Goal: Answer question/provide support

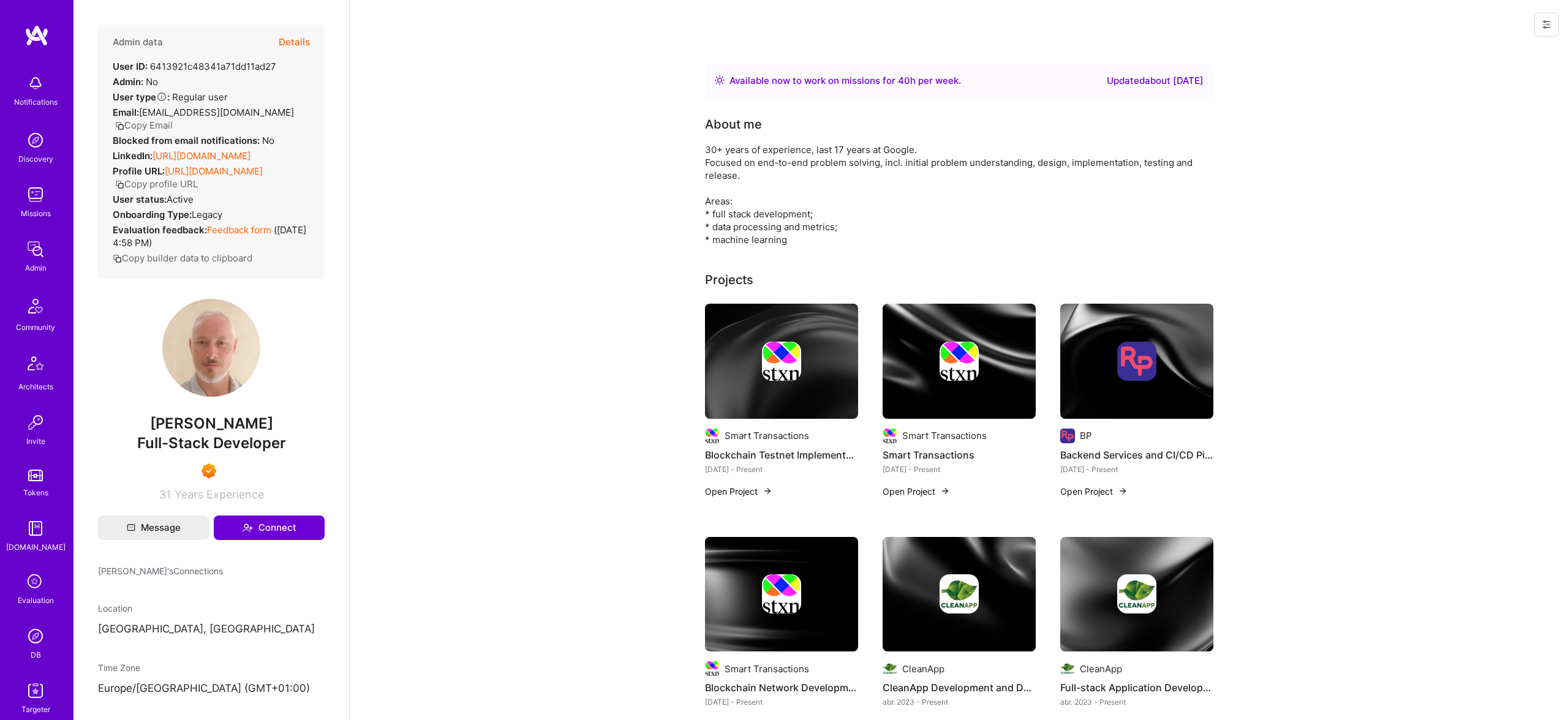
click at [296, 41] on button "Details" at bounding box center [294, 42] width 31 height 36
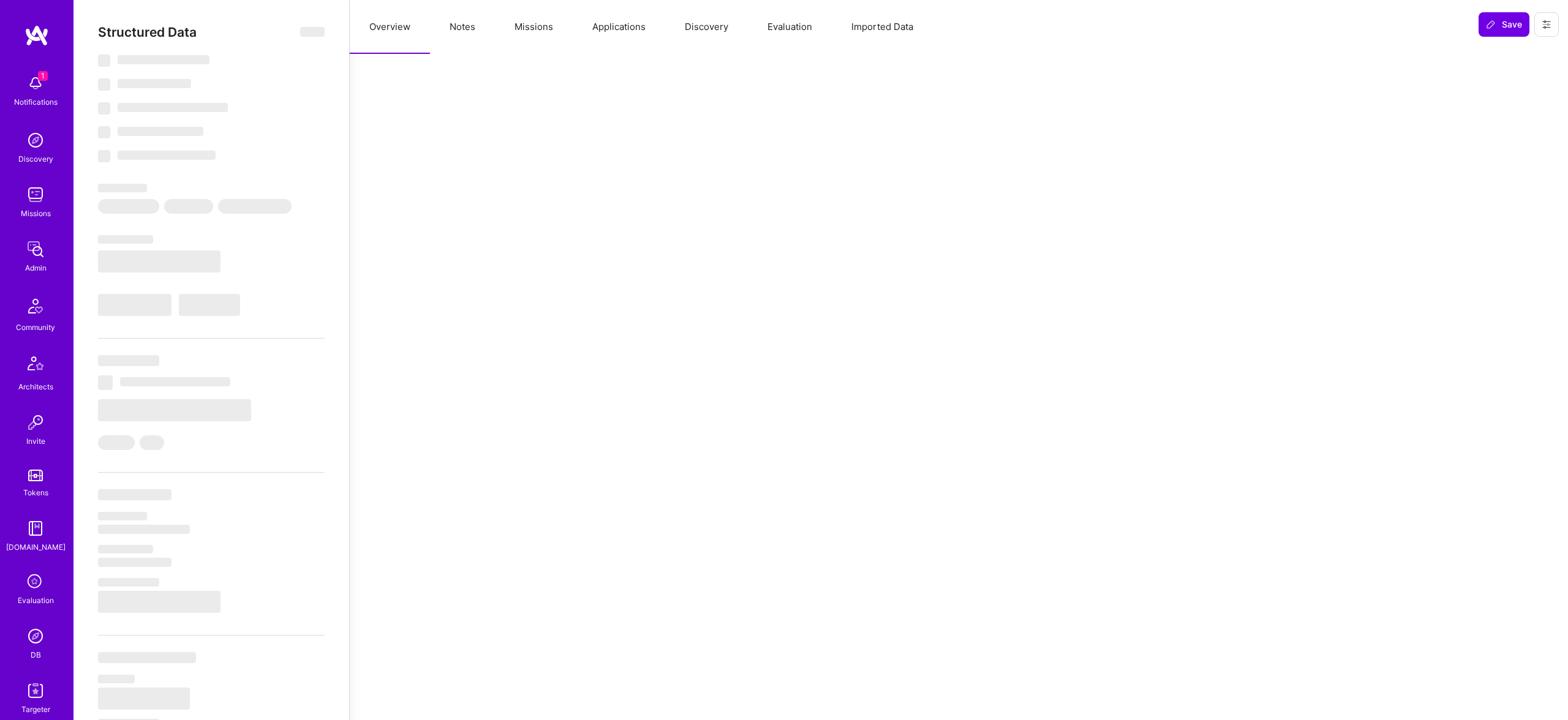
click at [779, 23] on button "Evaluation" at bounding box center [790, 27] width 84 height 54
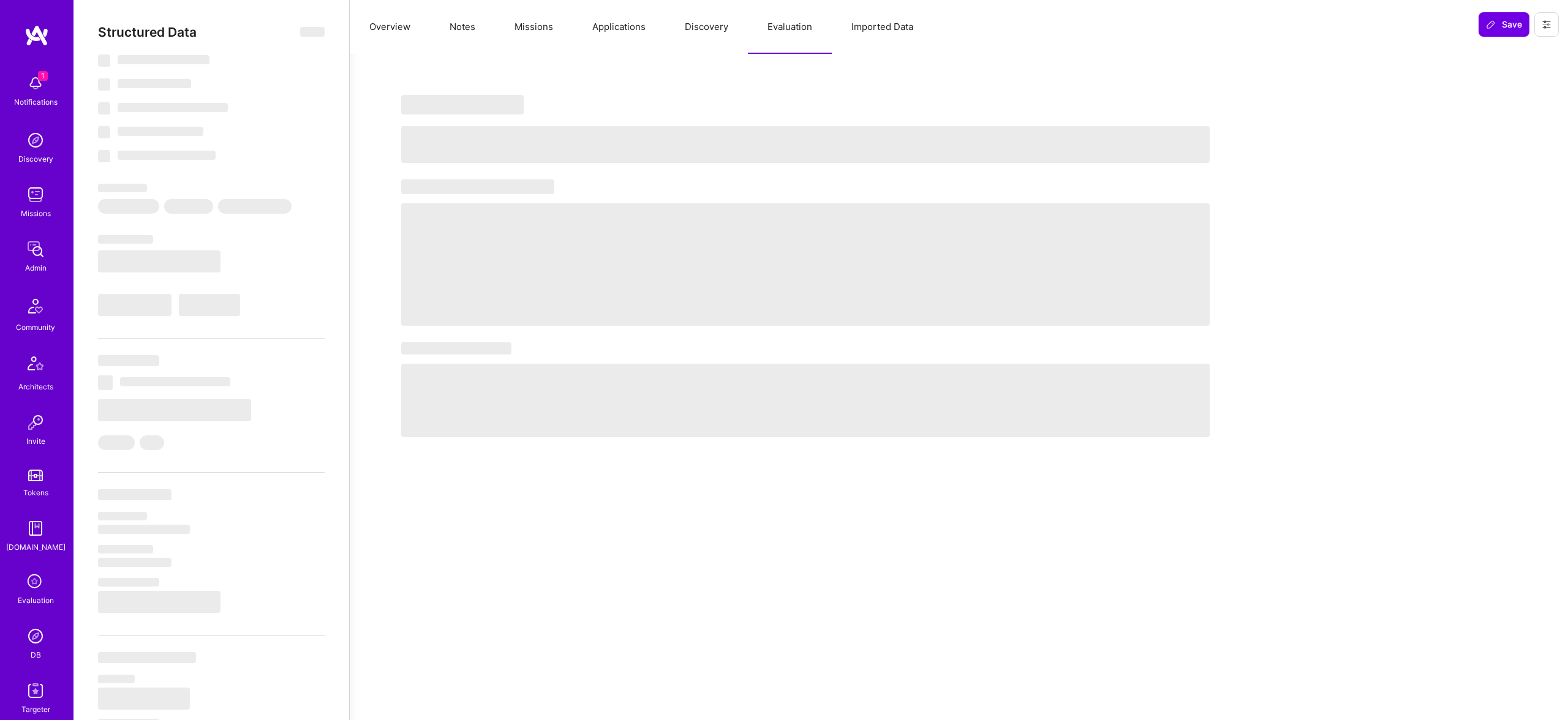
select select "Right Now"
select select "7"
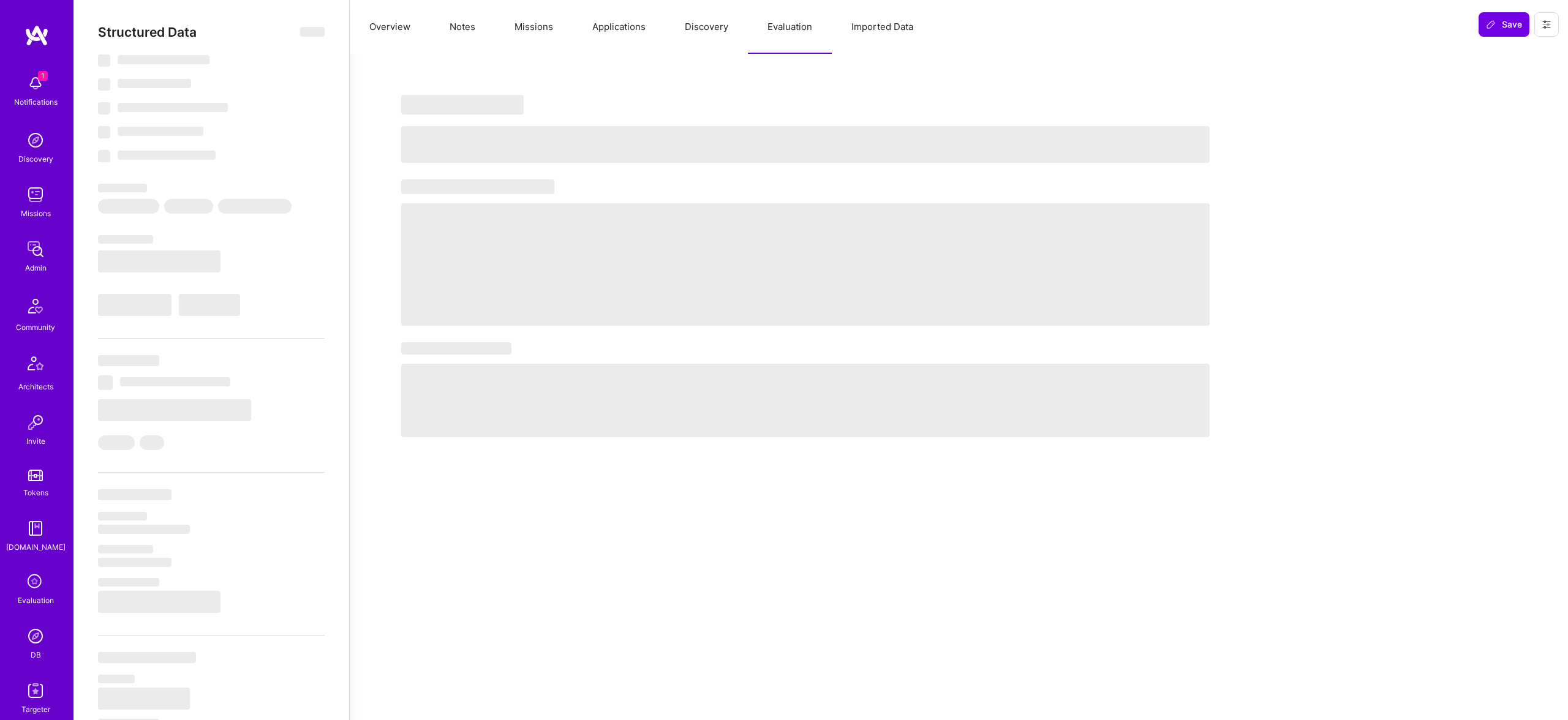
select select "US"
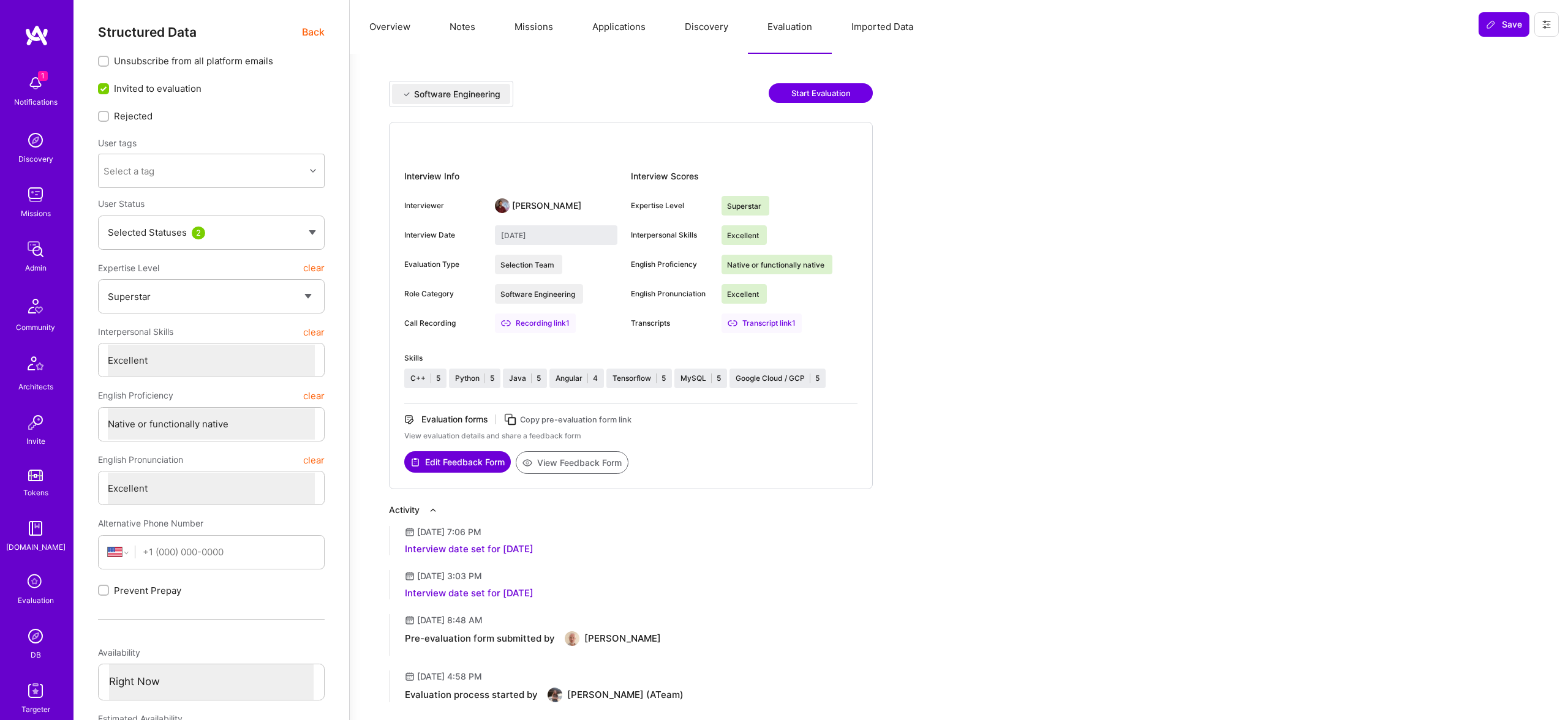
click at [305, 30] on span "Back" at bounding box center [313, 32] width 23 height 15
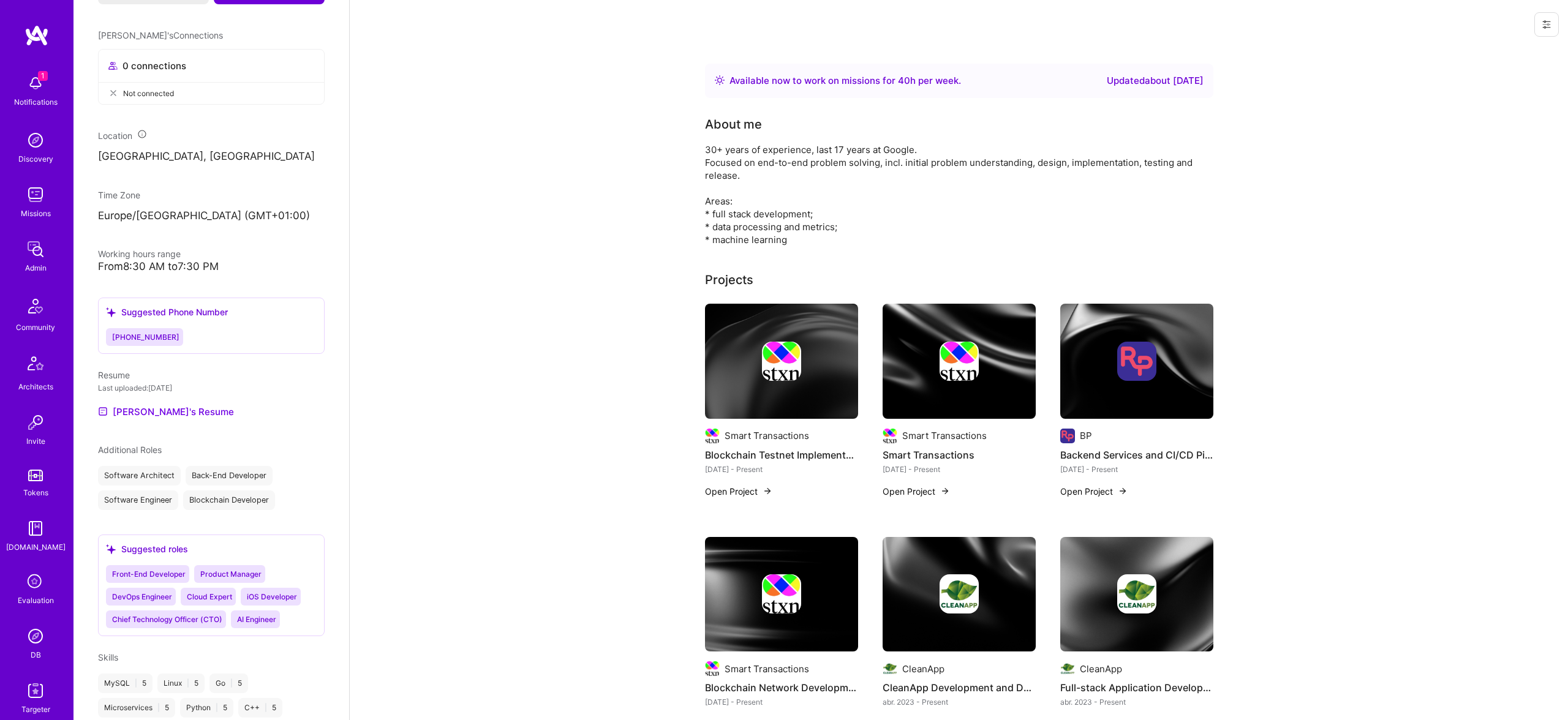
scroll to position [583, 0]
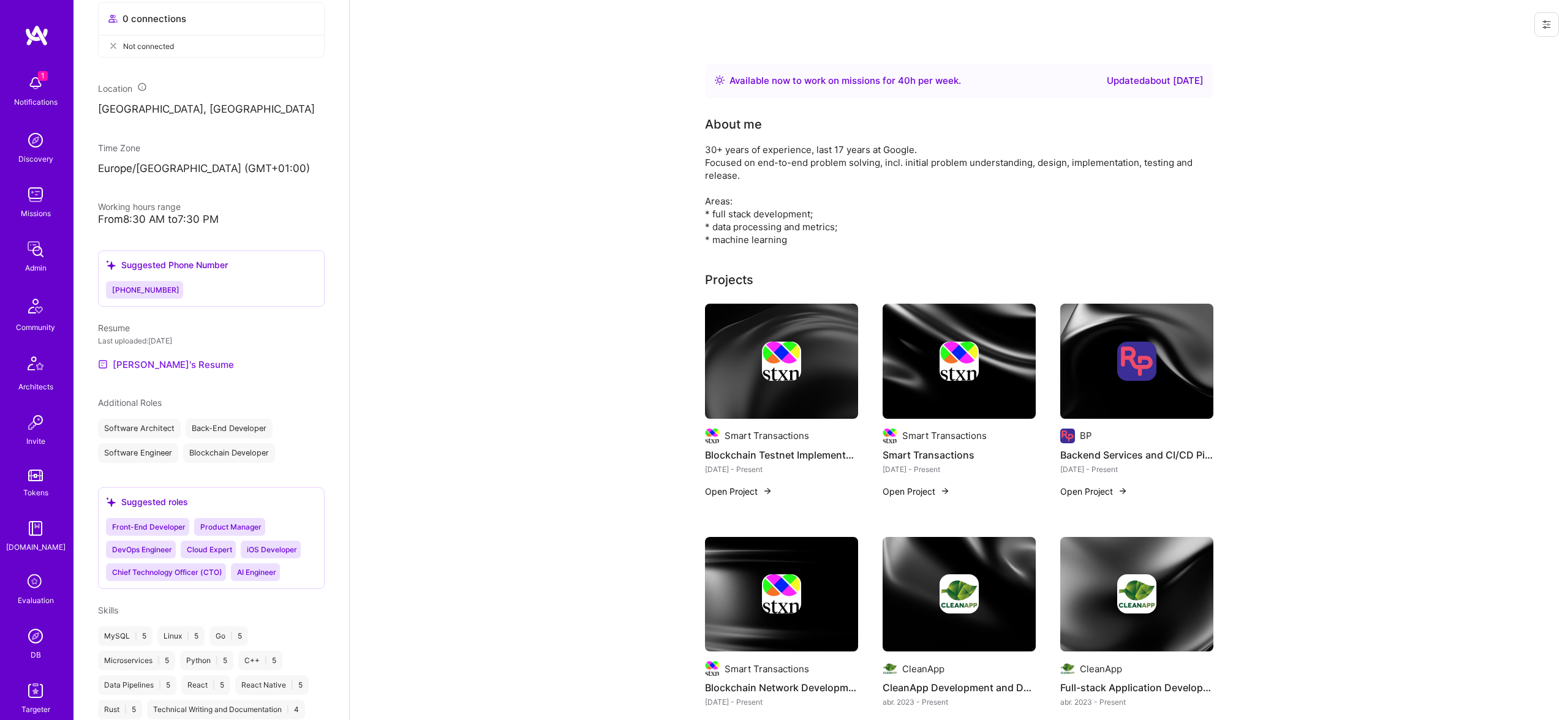
click at [172, 371] on link "Eugene's Resume" at bounding box center [165, 364] width 136 height 14
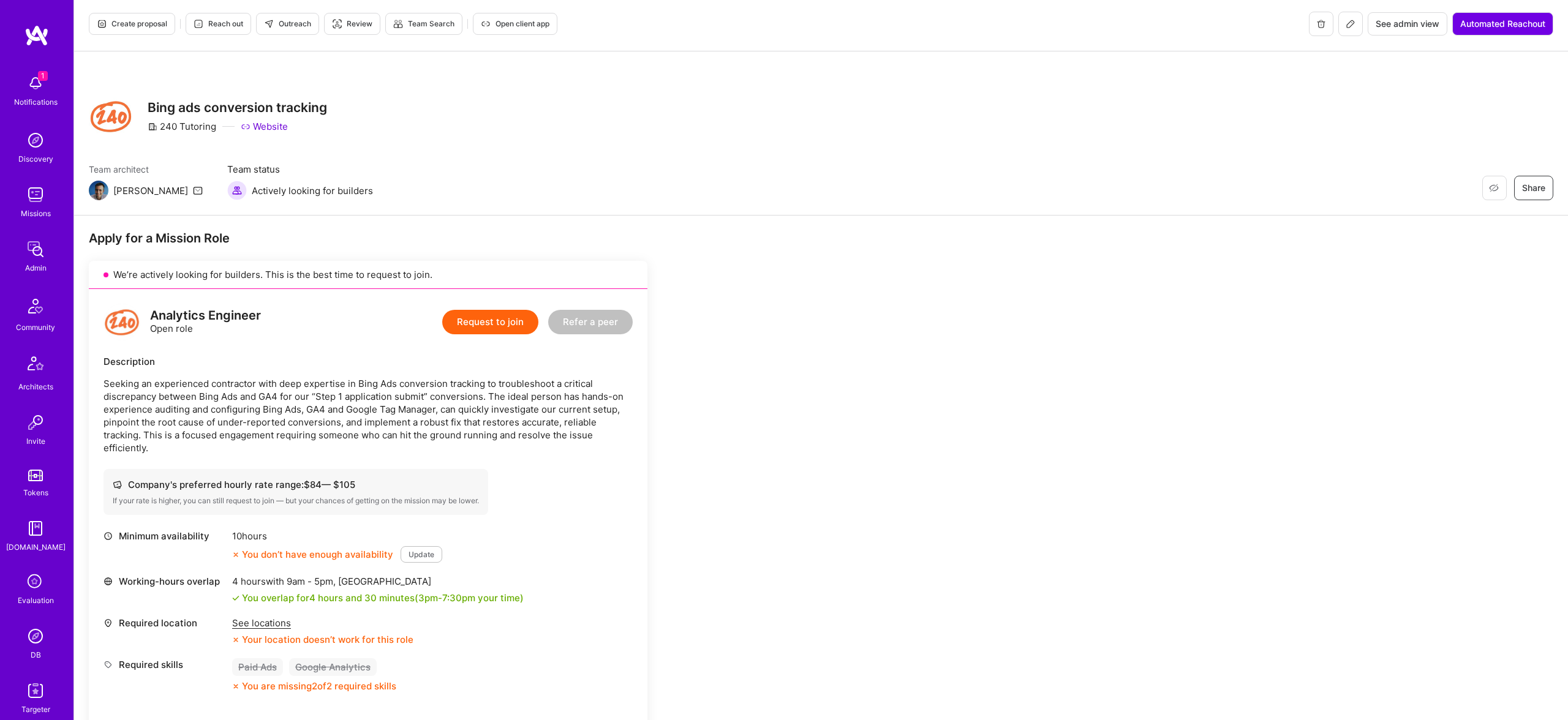
click at [605, 396] on p "Seeking an experienced contractor with deep expertise in Bing Ads conversion tr…" at bounding box center [368, 415] width 529 height 77
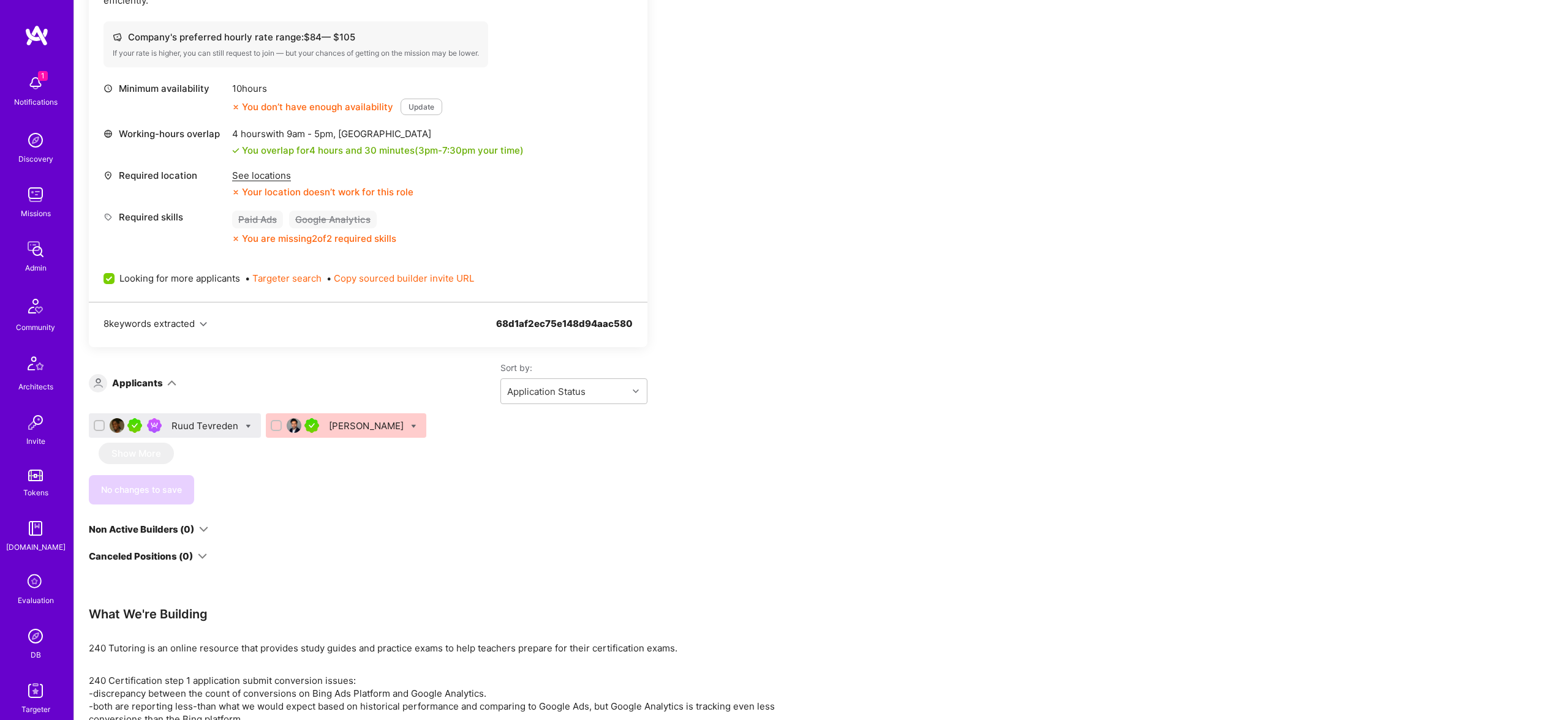
scroll to position [460, 0]
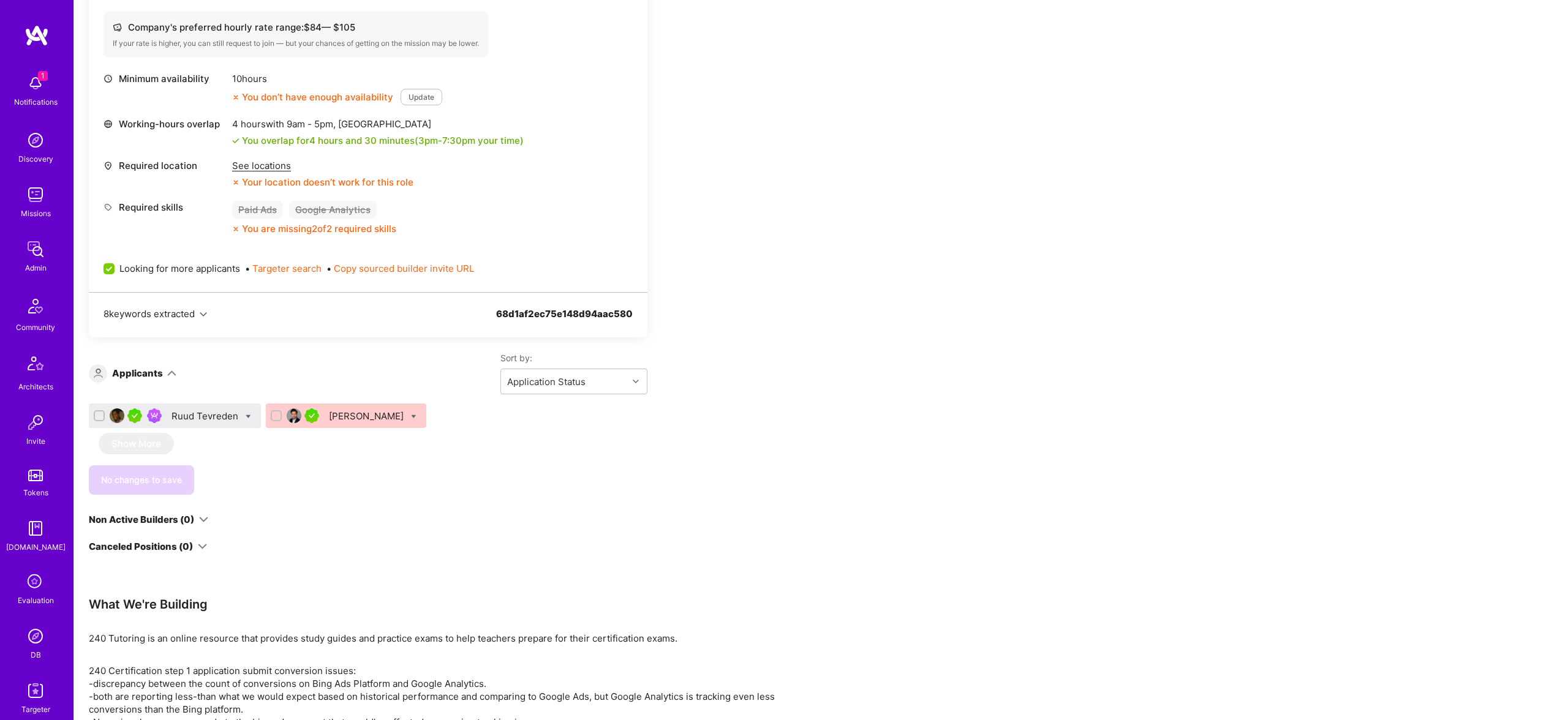
click at [192, 413] on div "Ruud Tevreden" at bounding box center [206, 416] width 69 height 13
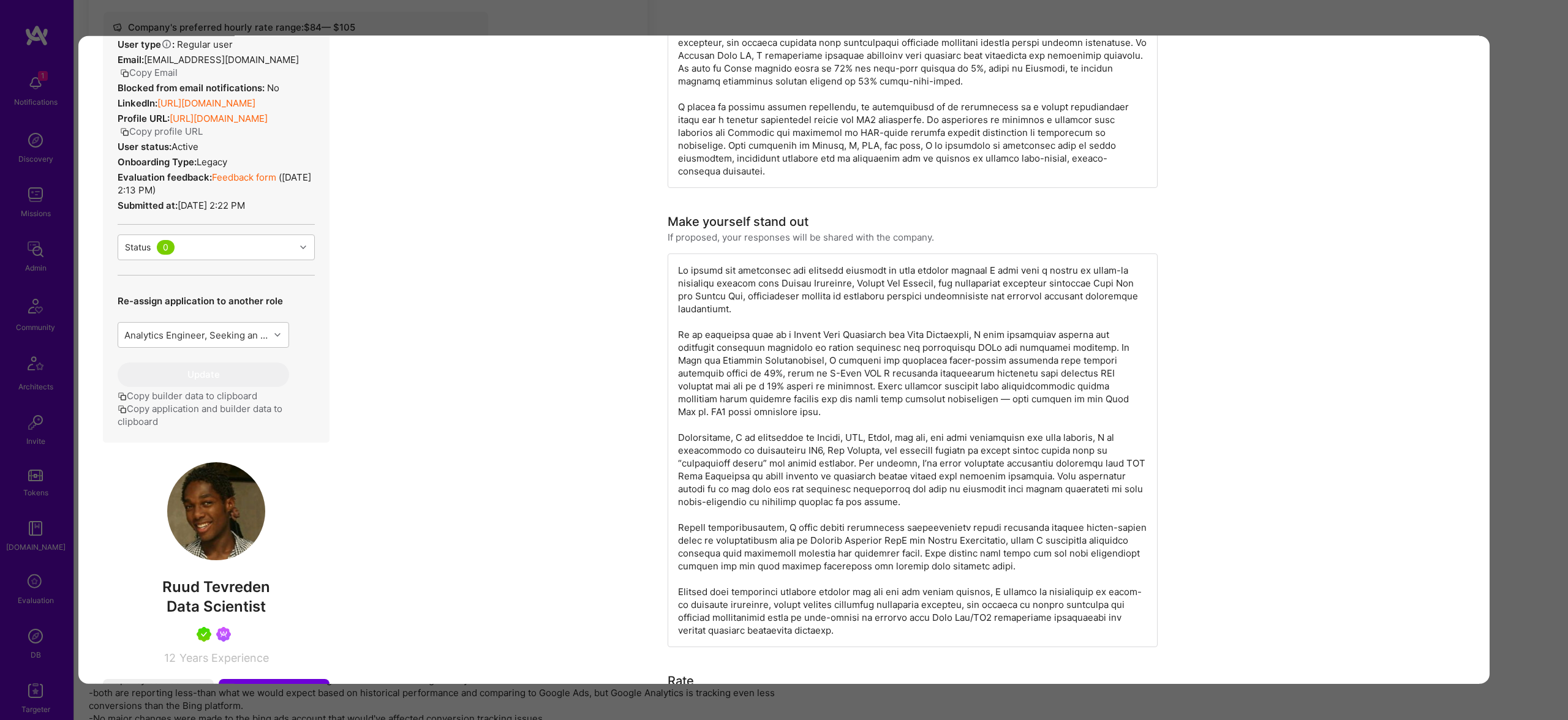
scroll to position [559, 0]
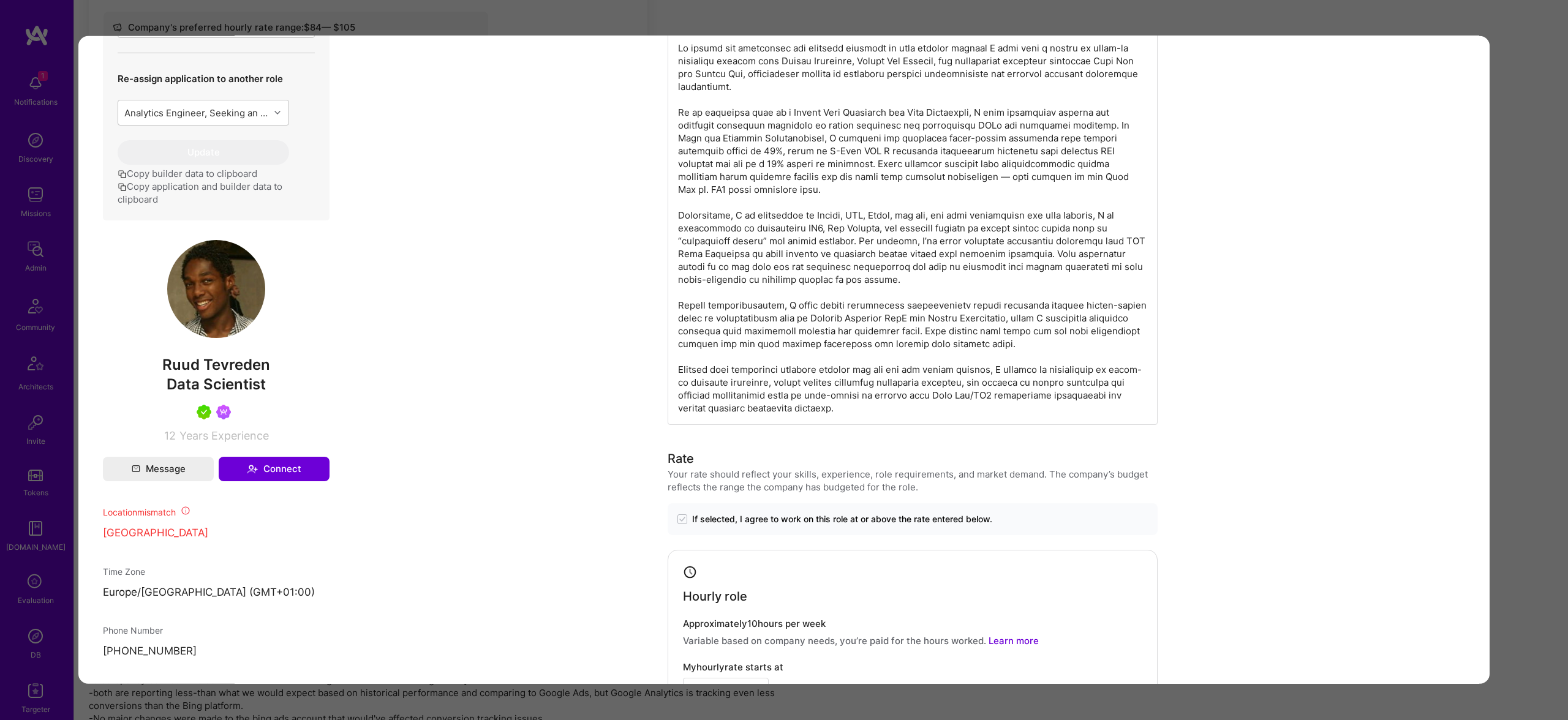
click at [1525, 88] on div "Application 1 of 2 Builder Missing Requirements Required Location See locations…" at bounding box center [784, 360] width 1568 height 720
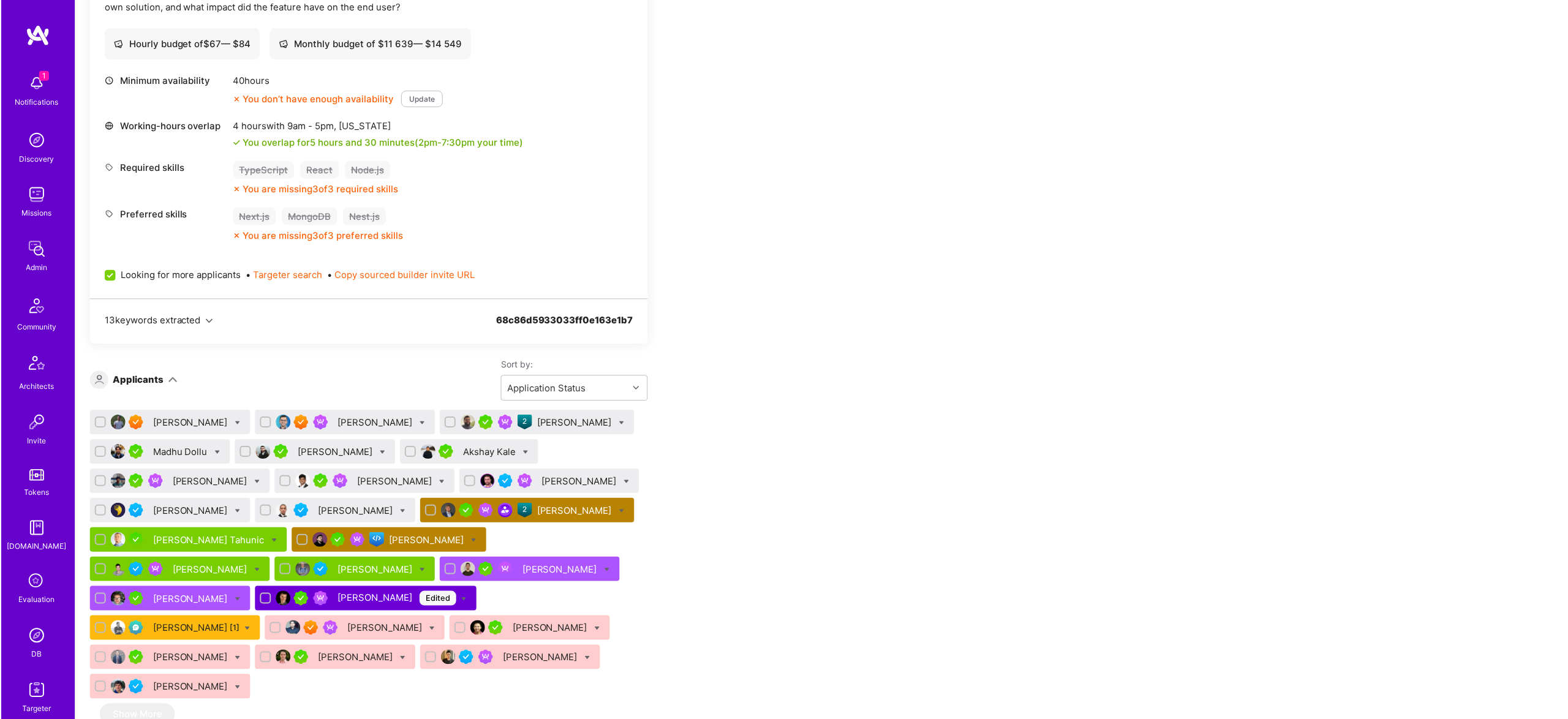
scroll to position [654, 0]
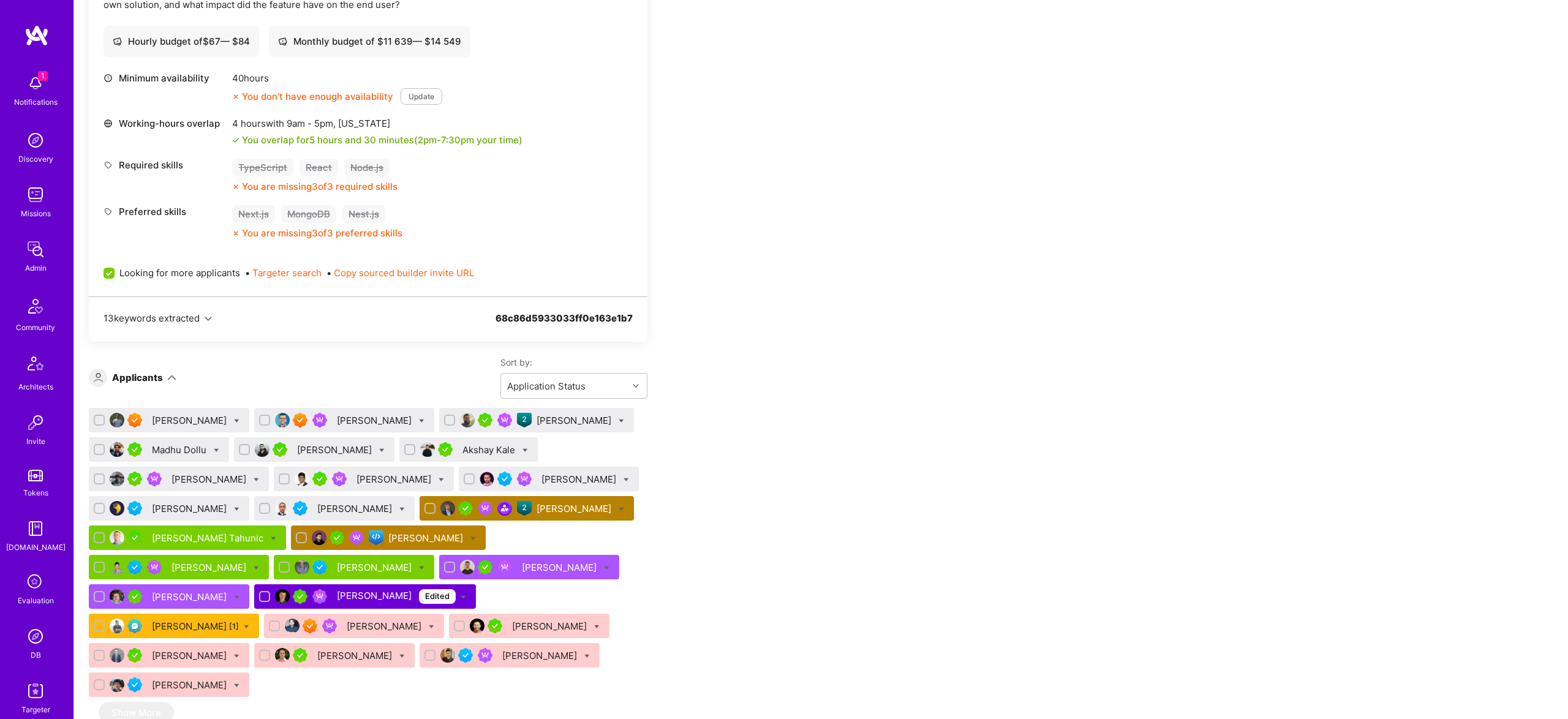
click at [556, 423] on div "Augusto Soares" at bounding box center [574, 420] width 77 height 13
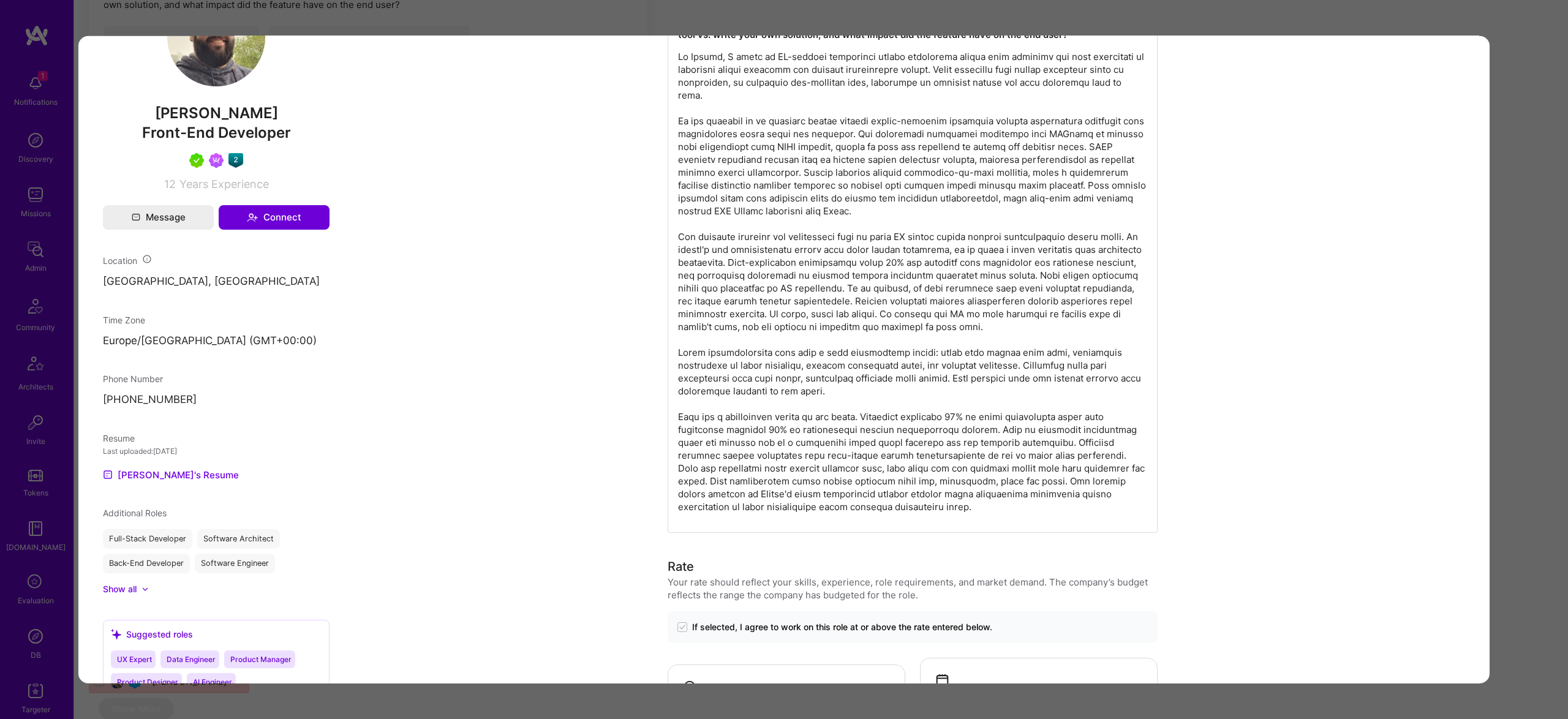
scroll to position [654, 0]
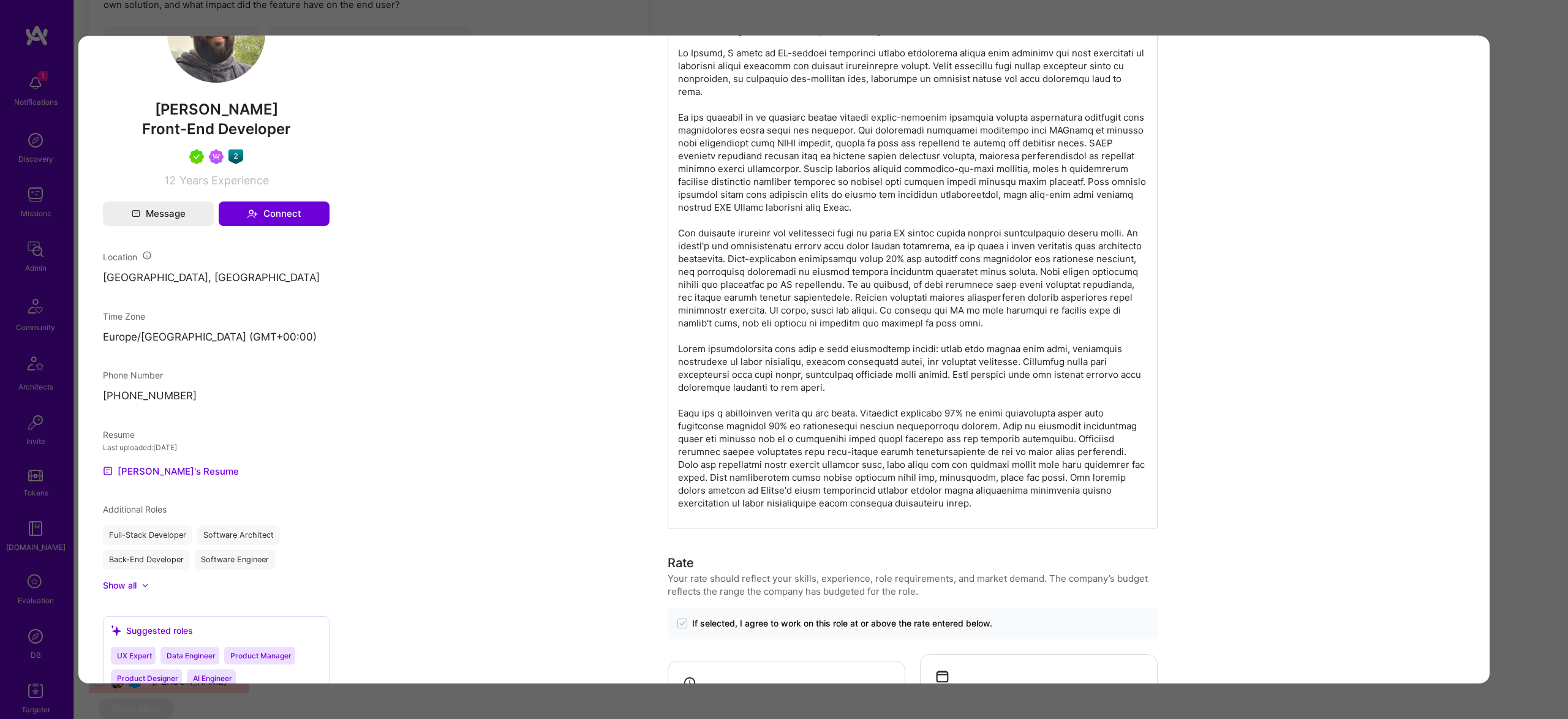
click at [1546, 321] on div "Application 3 of 26 Evaluation scores Expertise level Very good Interpersonal s…" at bounding box center [784, 360] width 1568 height 719
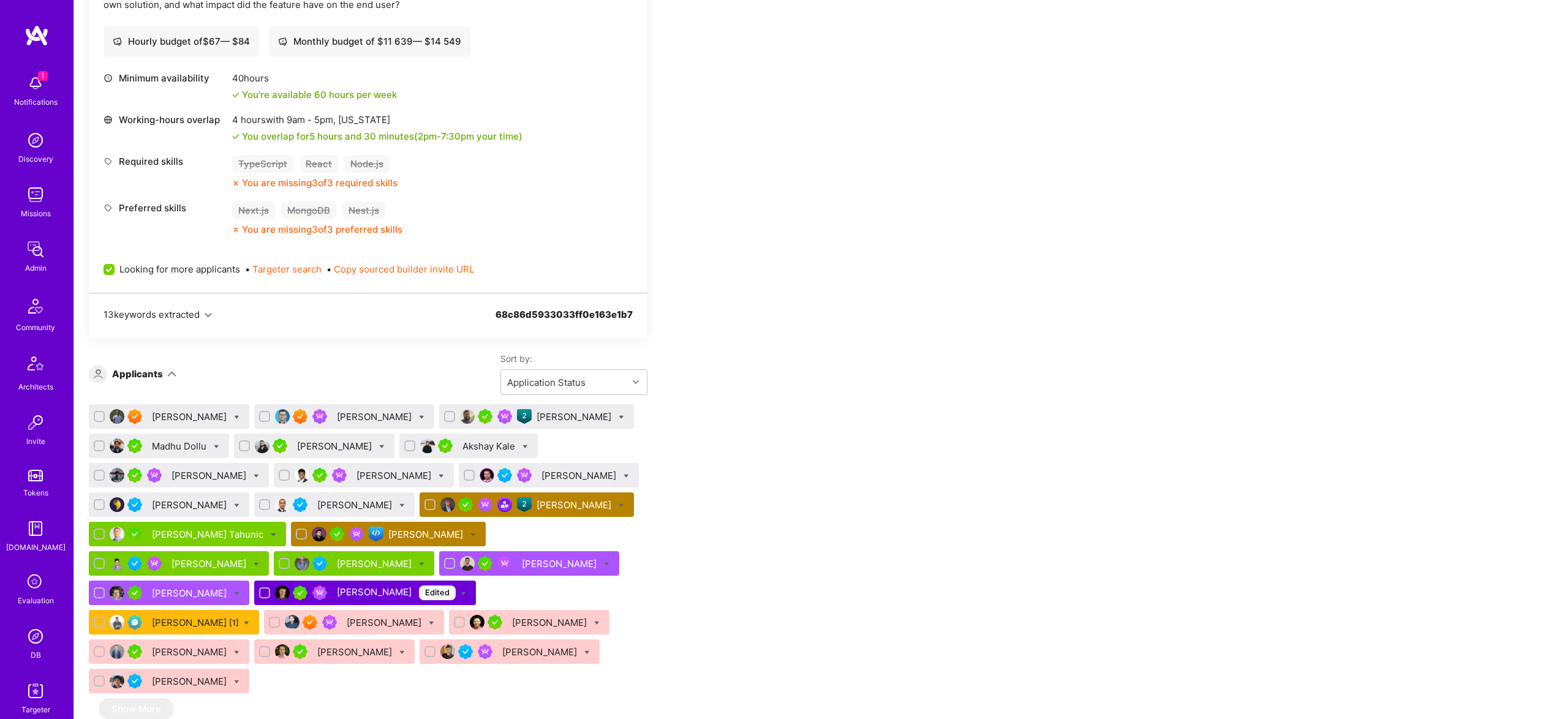
click at [259, 475] on icon at bounding box center [256, 476] width 6 height 6
checkbox input "true"
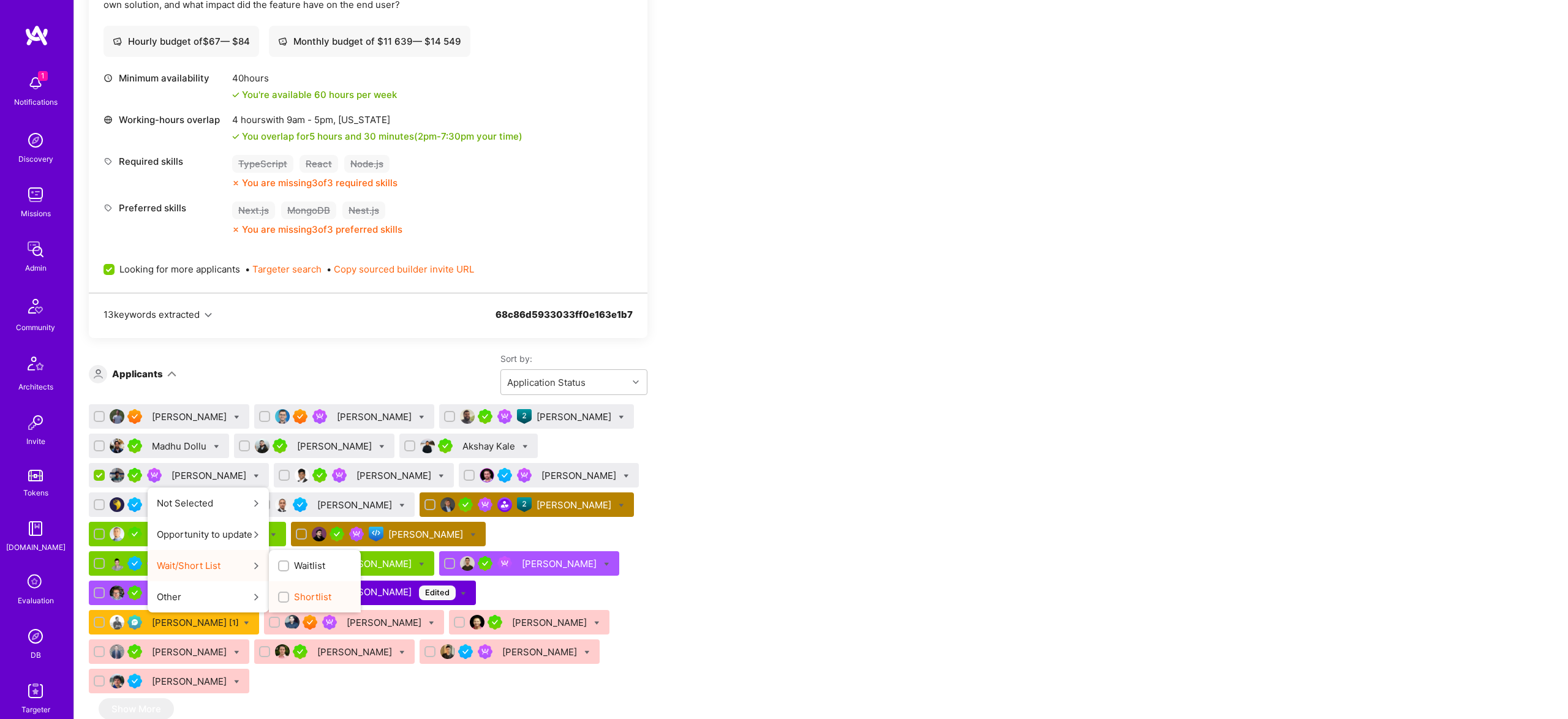
click at [331, 602] on span "Shortlist" at bounding box center [313, 596] width 38 height 13
click at [289, 602] on input "Shortlist" at bounding box center [285, 597] width 9 height 9
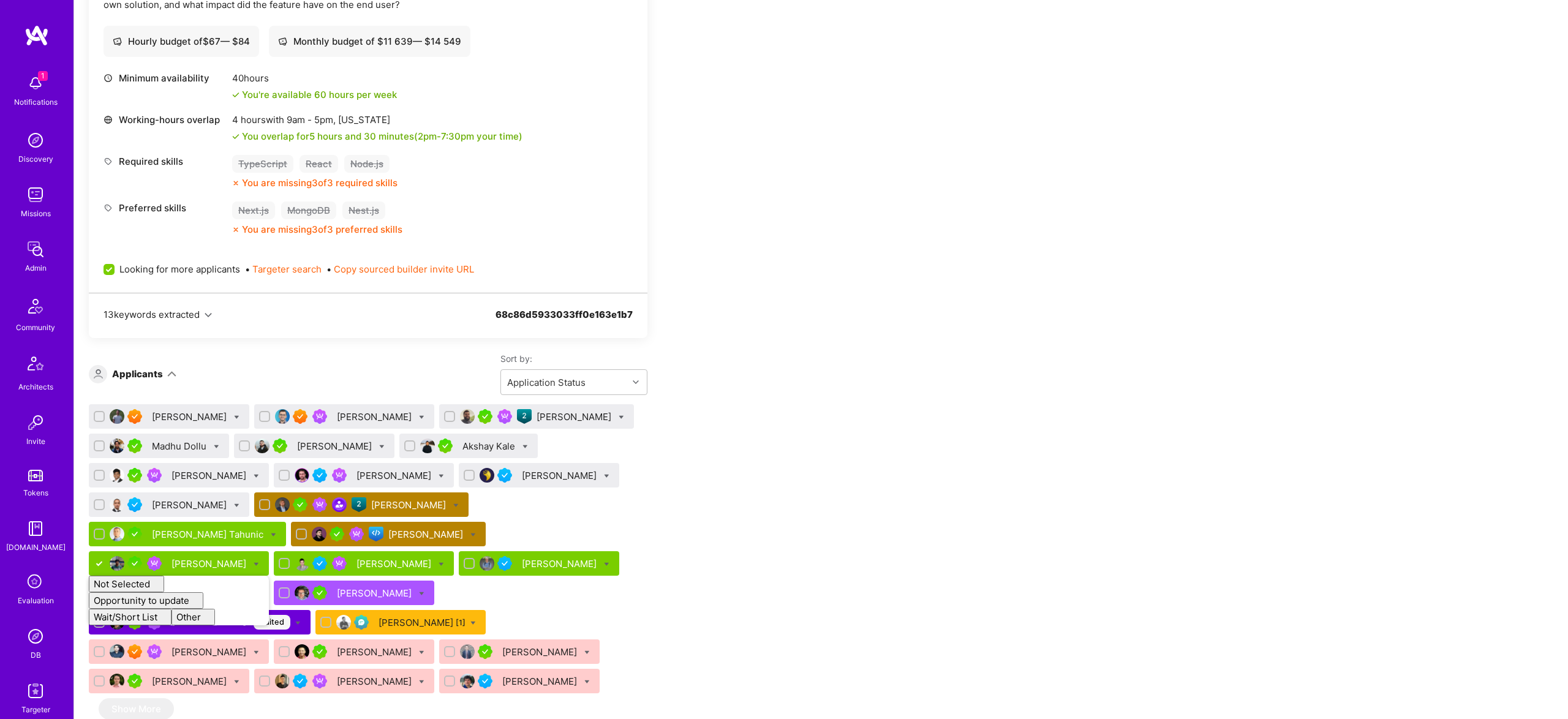
checkbox input "false"
drag, startPoint x: 922, startPoint y: 432, endPoint x: 359, endPoint y: 563, distance: 578.0
click at [920, 432] on div "Apply for a Mission Role We’re actively looking for builders. This is the best …" at bounding box center [821, 502] width 1493 height 1876
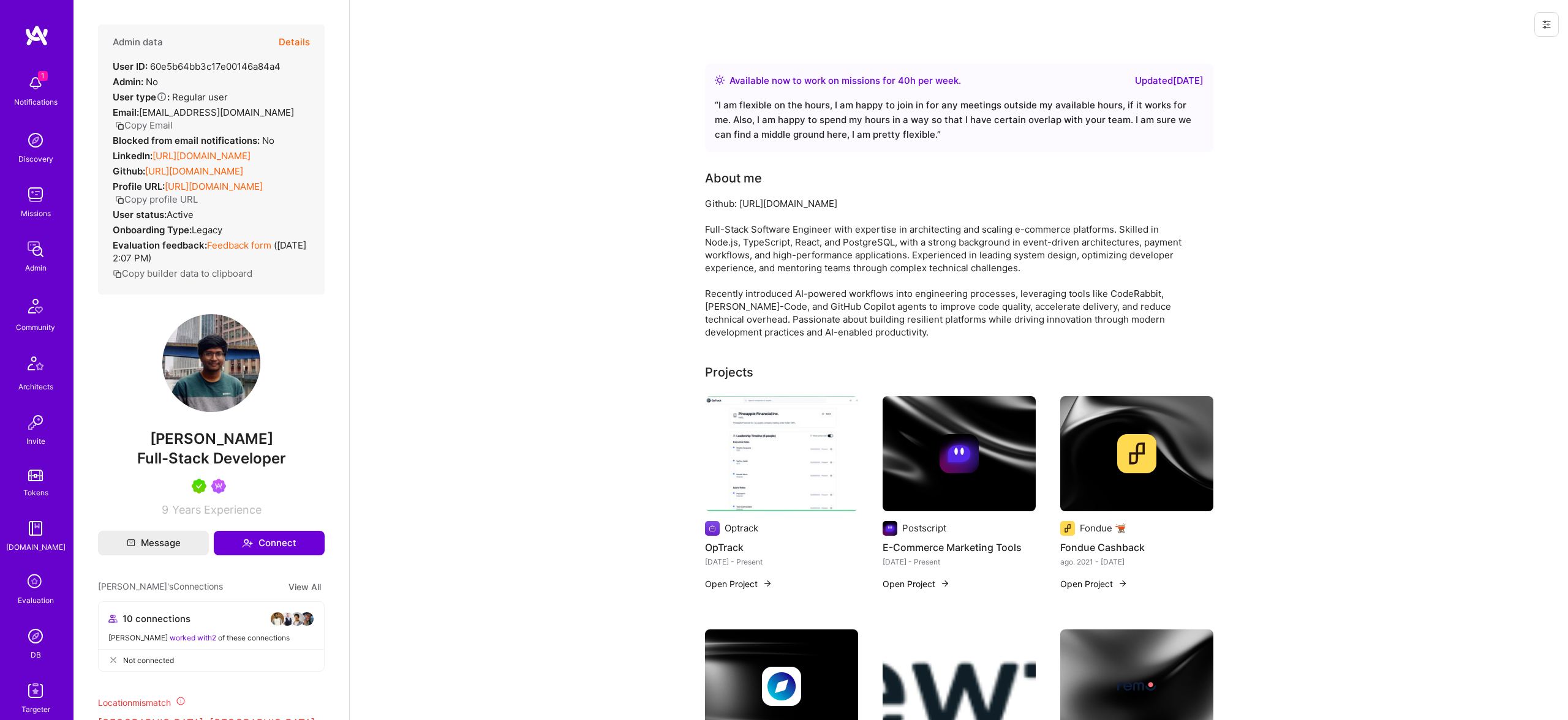
click at [299, 42] on button "Details" at bounding box center [294, 42] width 31 height 36
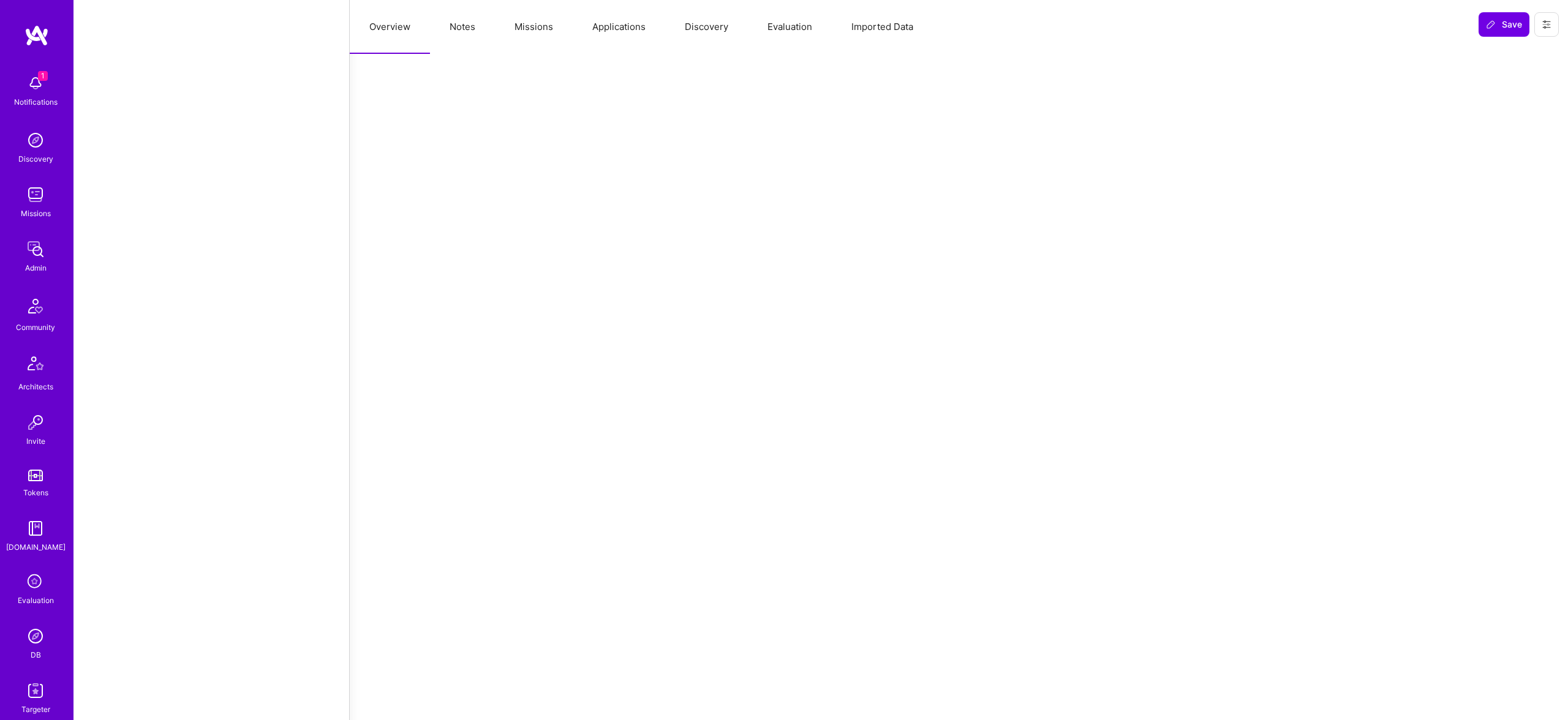
select select "Right Now"
select select "5"
select select "7"
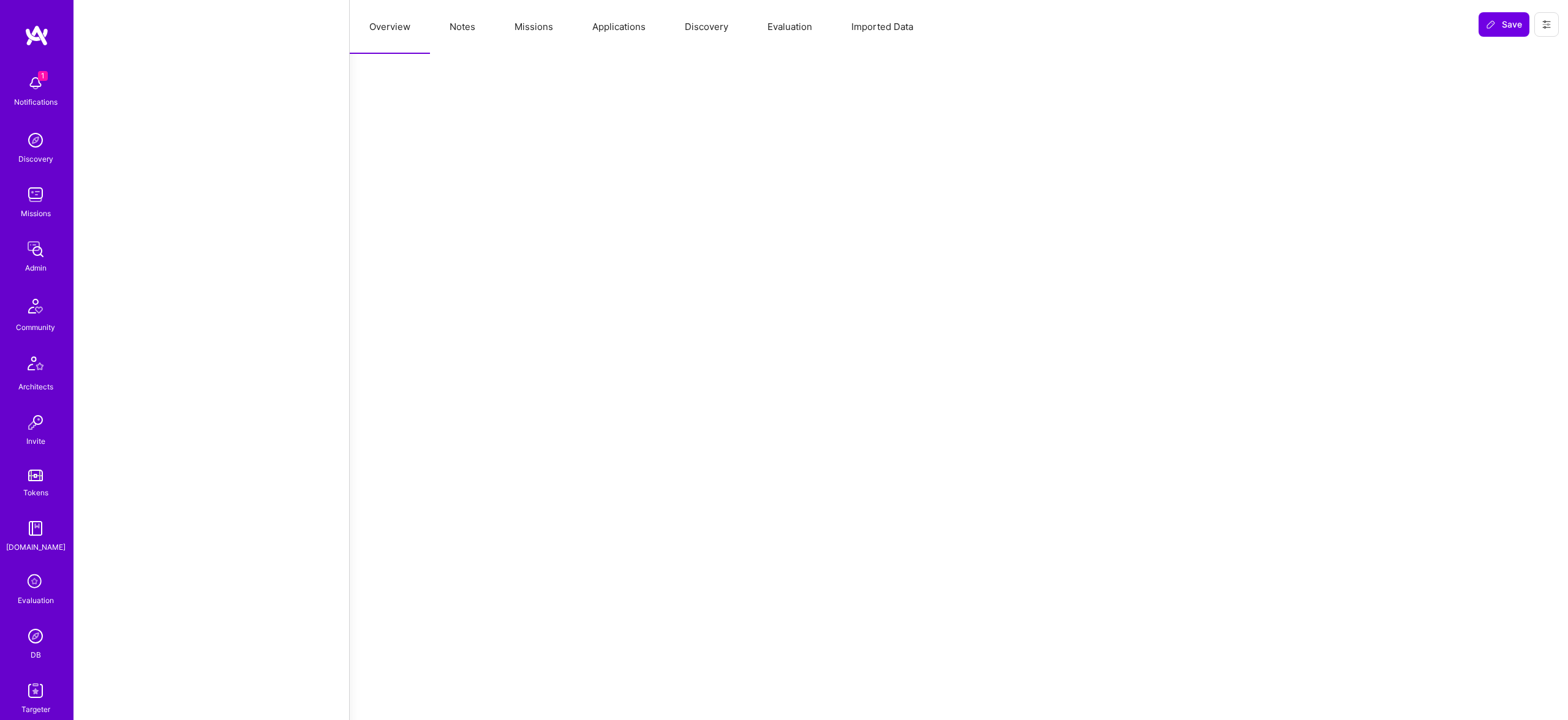
select select "GB"
click at [476, 23] on button "Notes" at bounding box center [462, 27] width 65 height 54
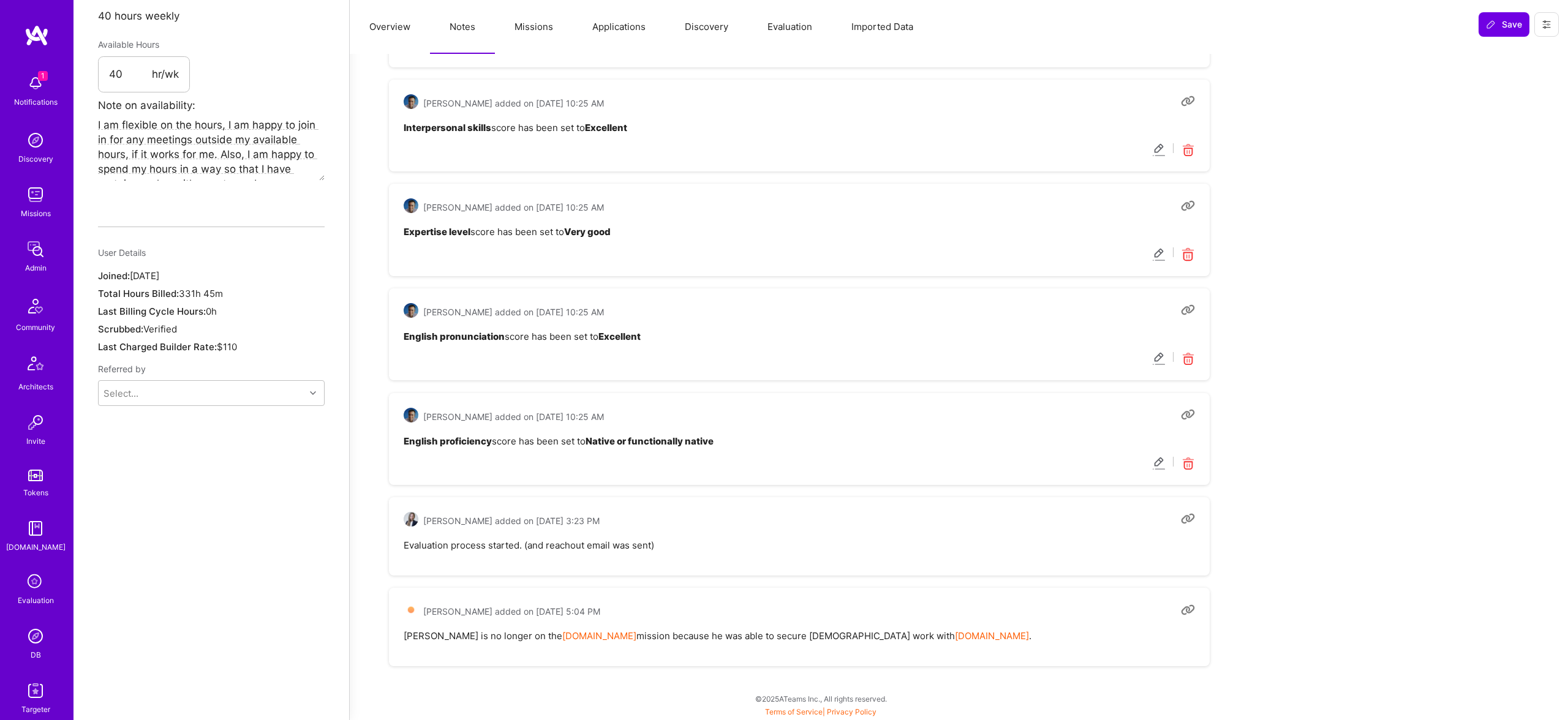
click at [518, 28] on button "Missions" at bounding box center [534, 27] width 78 height 54
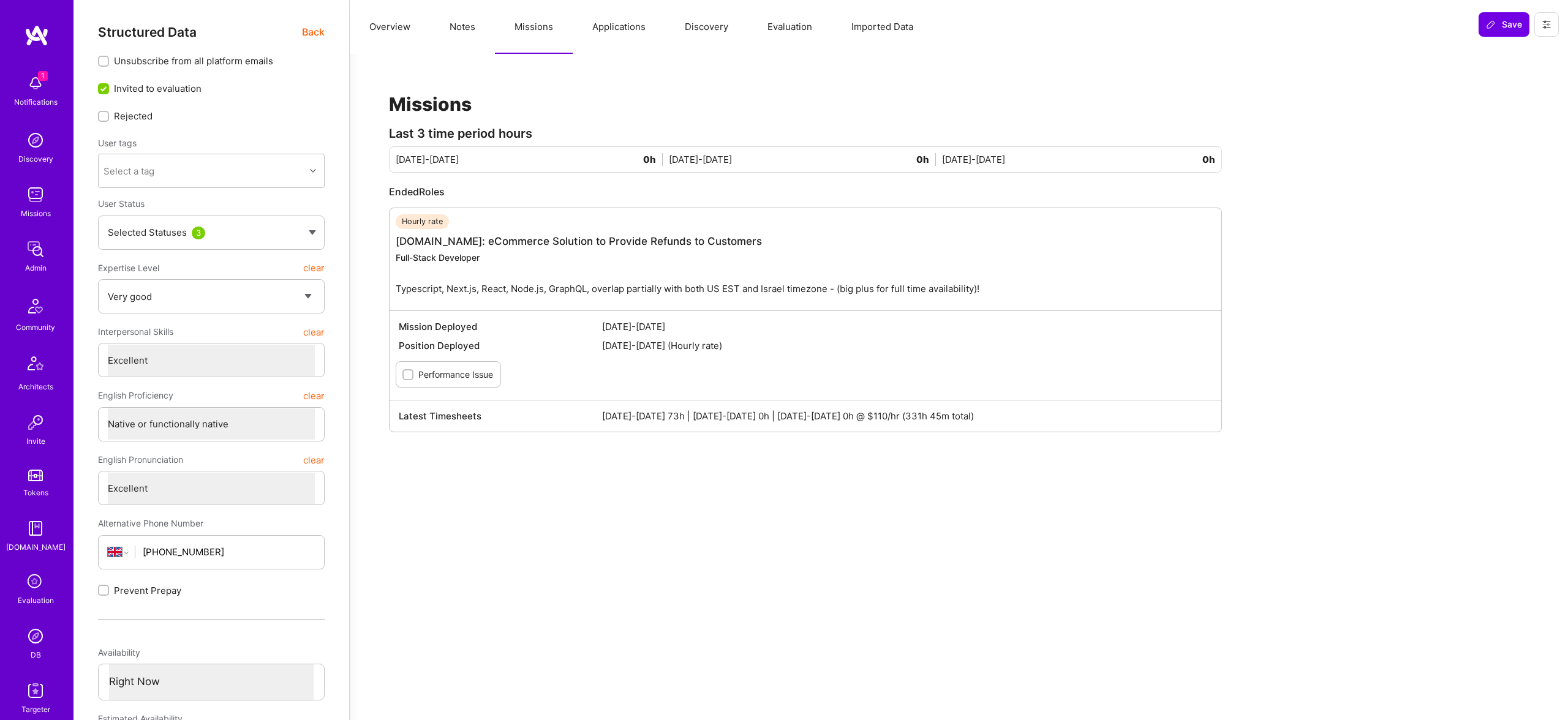
click at [467, 36] on button "Notes" at bounding box center [462, 27] width 65 height 54
type textarea "x"
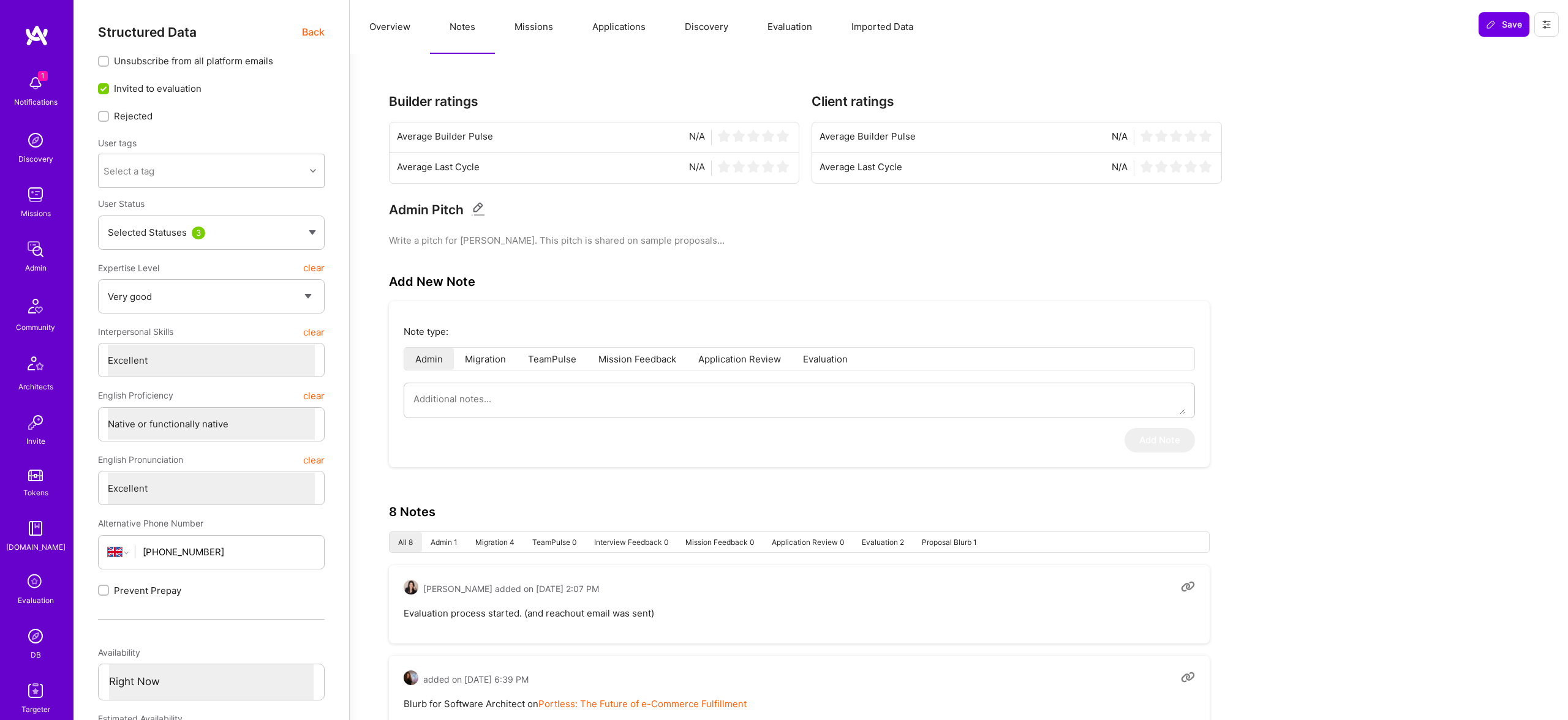
click at [788, 36] on button "Evaluation" at bounding box center [790, 27] width 84 height 54
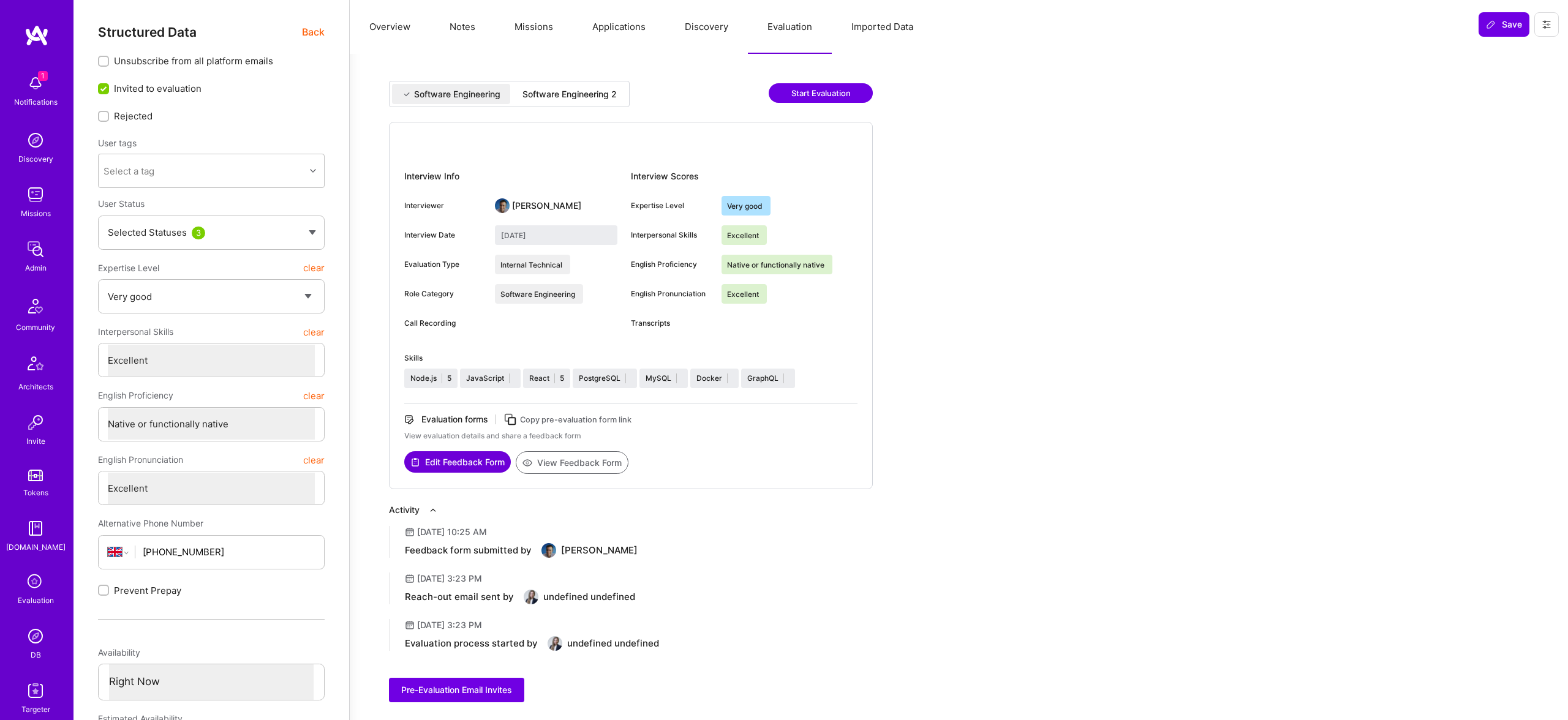
click at [601, 98] on div "Software Engineering 2" at bounding box center [569, 95] width 95 height 13
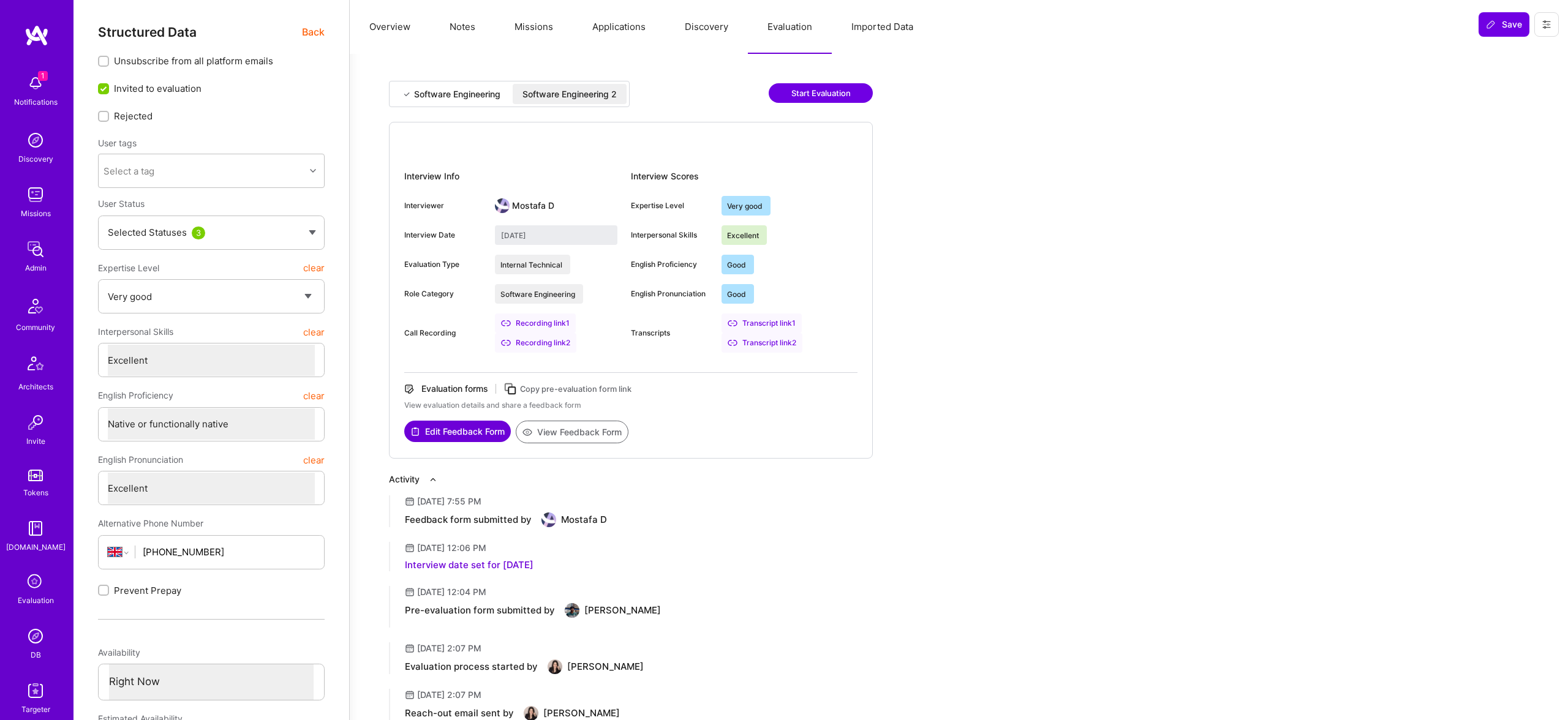
click at [479, 96] on div "Software Engineering" at bounding box center [457, 95] width 86 height 13
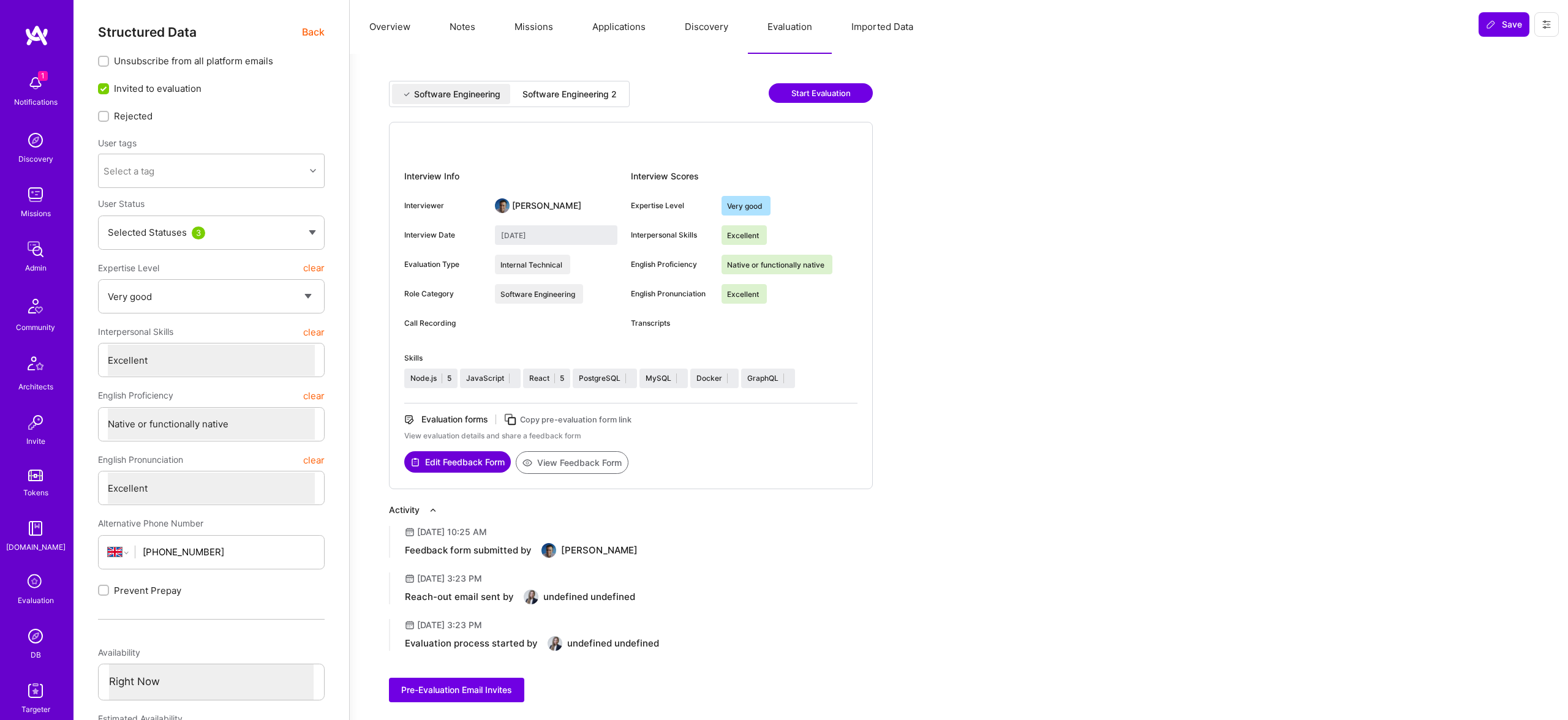
click at [551, 93] on div "Software Engineering 2" at bounding box center [569, 95] width 95 height 13
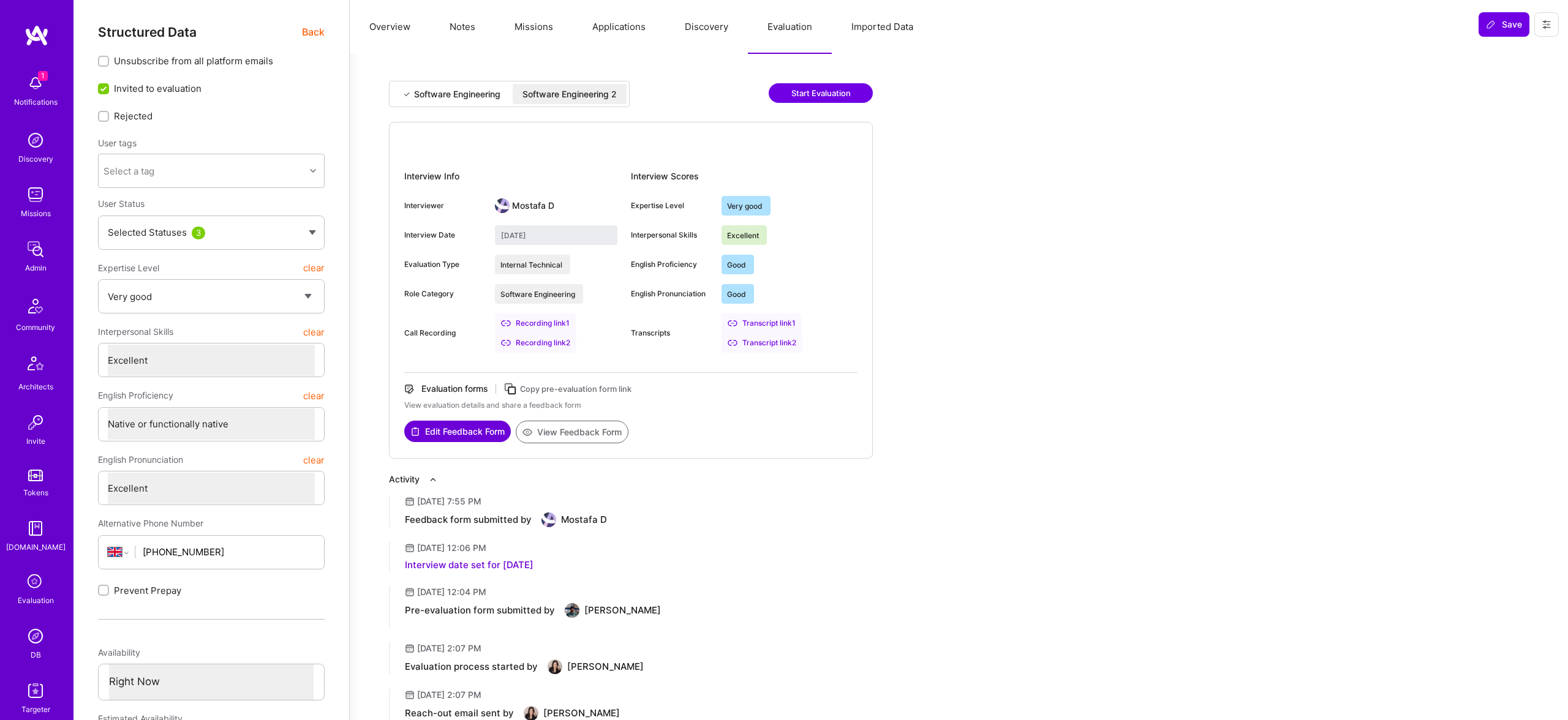
click at [422, 88] on div "Software Engineering" at bounding box center [457, 95] width 86 height 13
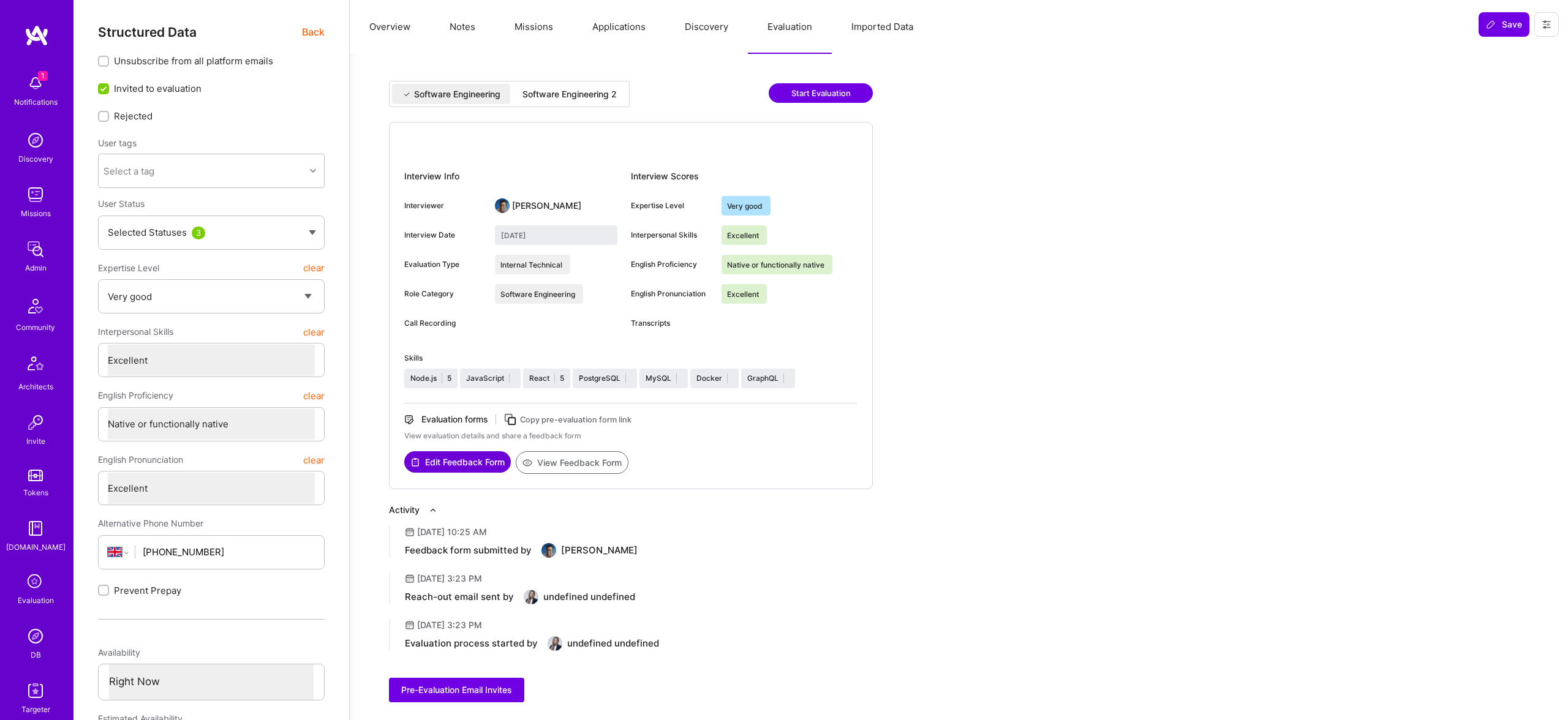
click at [589, 86] on div "Software Engineering 2" at bounding box center [569, 94] width 114 height 20
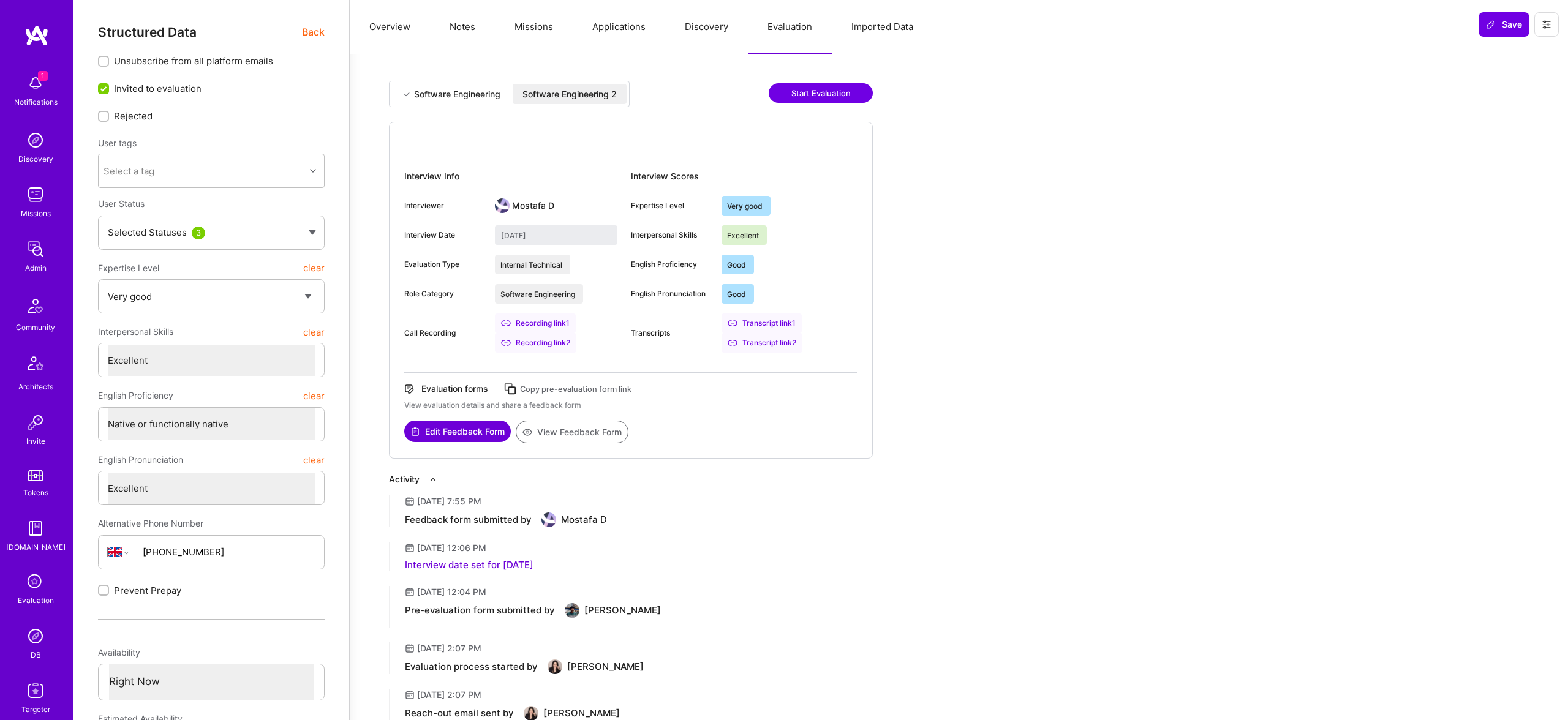
click at [454, 95] on div "Software Engineering" at bounding box center [457, 95] width 86 height 13
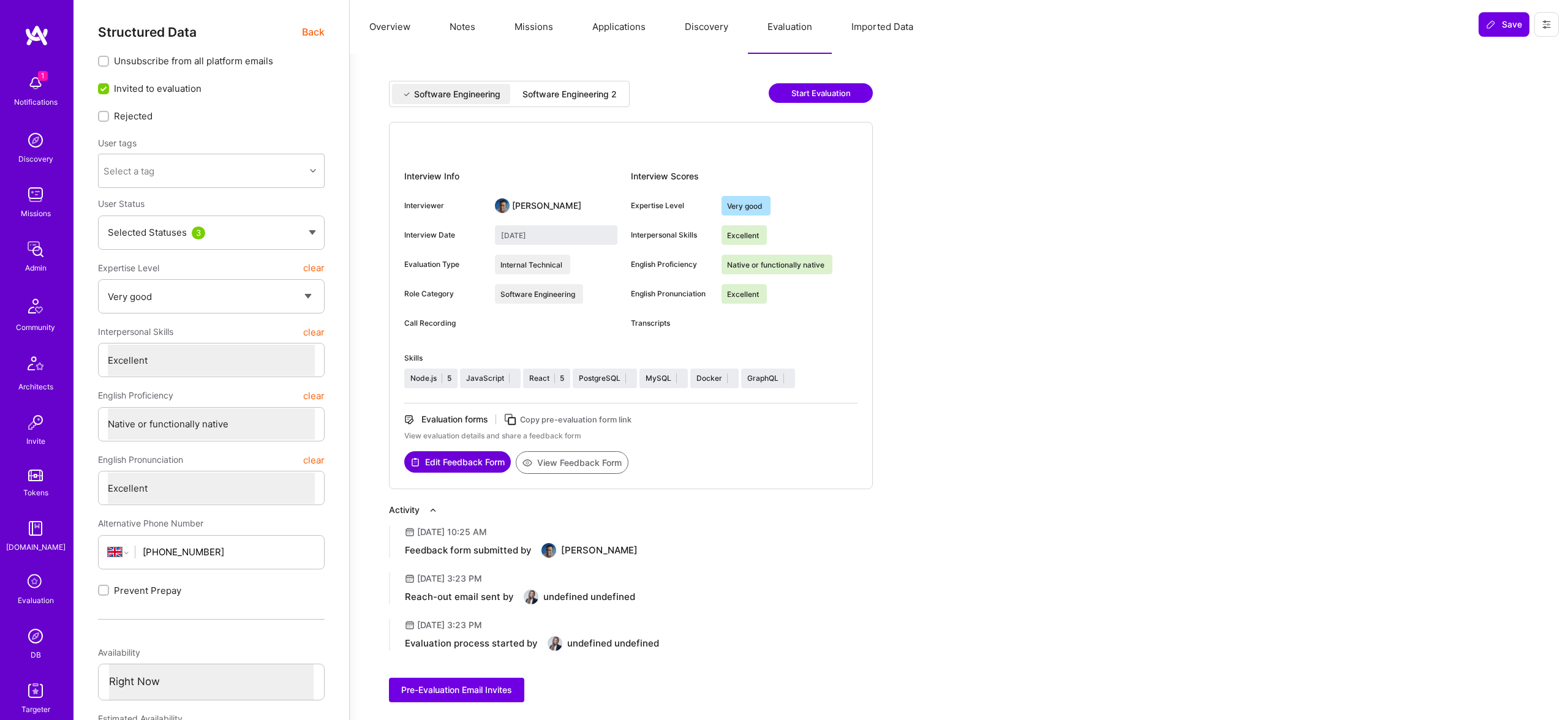
click at [561, 95] on div "Software Engineering 2" at bounding box center [569, 95] width 95 height 13
type input "September 15, 2025"
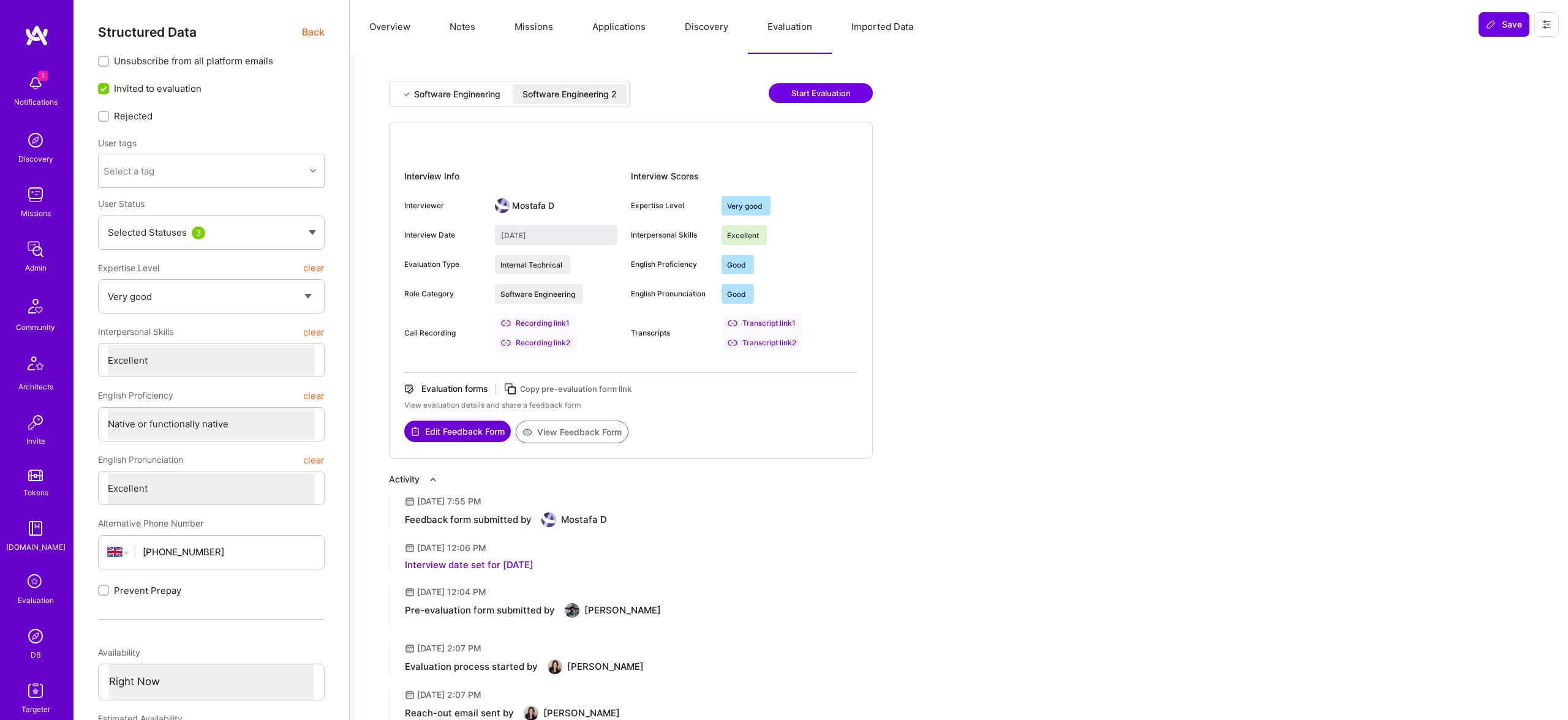
click at [311, 30] on span "Back" at bounding box center [313, 32] width 23 height 15
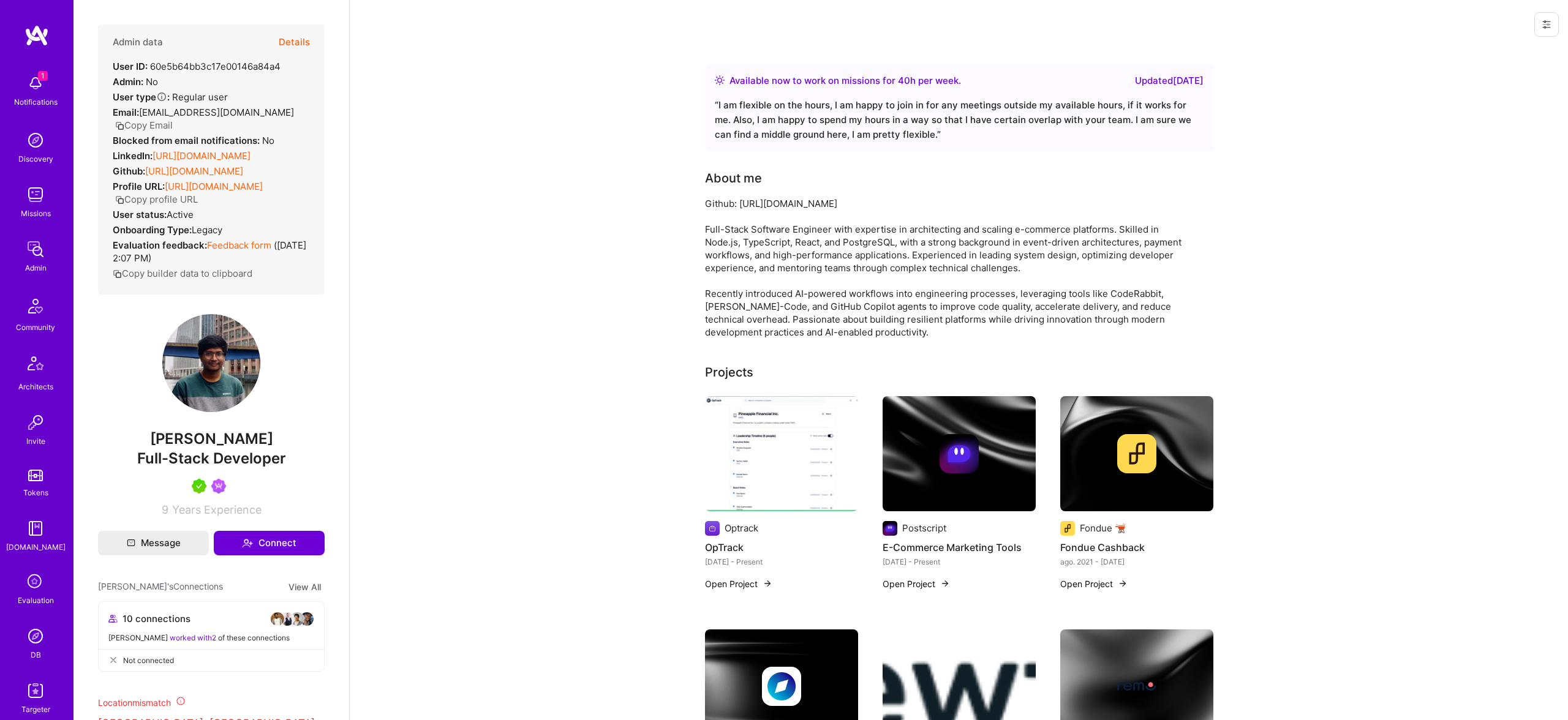
click at [168, 446] on span "[PERSON_NAME]" at bounding box center [211, 438] width 227 height 18
copy span "Gnyanendra"
click at [299, 31] on button "Details" at bounding box center [294, 42] width 31 height 36
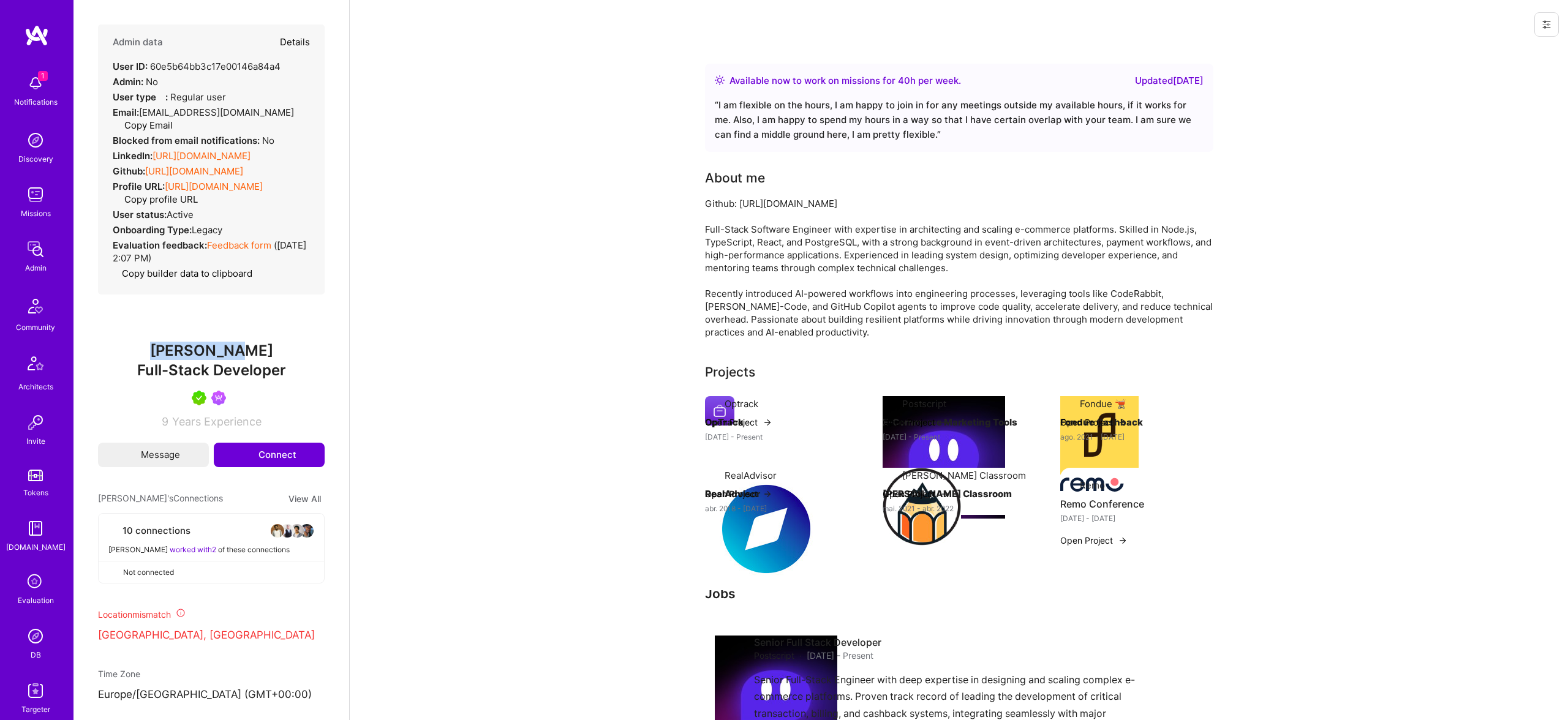
type textarea "x"
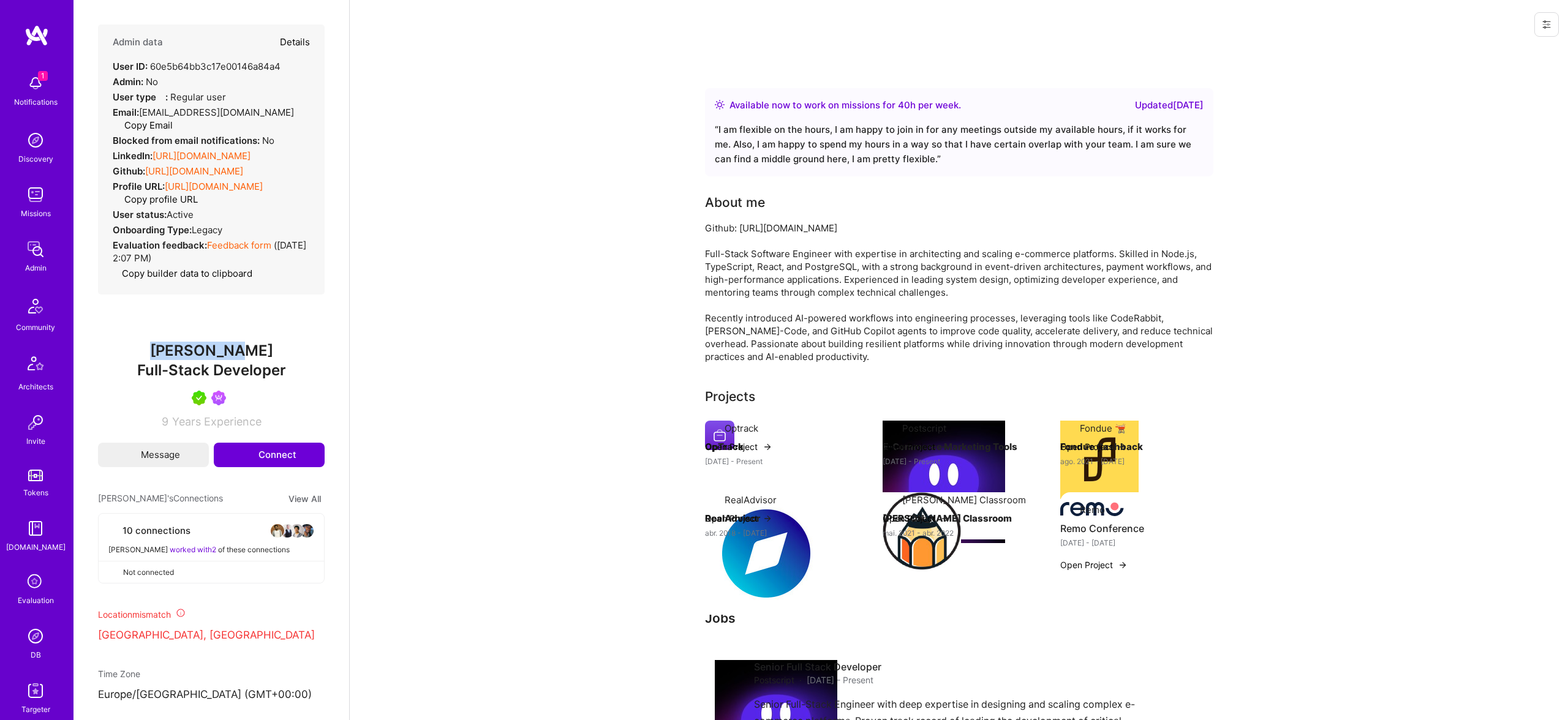
select select "5"
select select "7"
select select "GB"
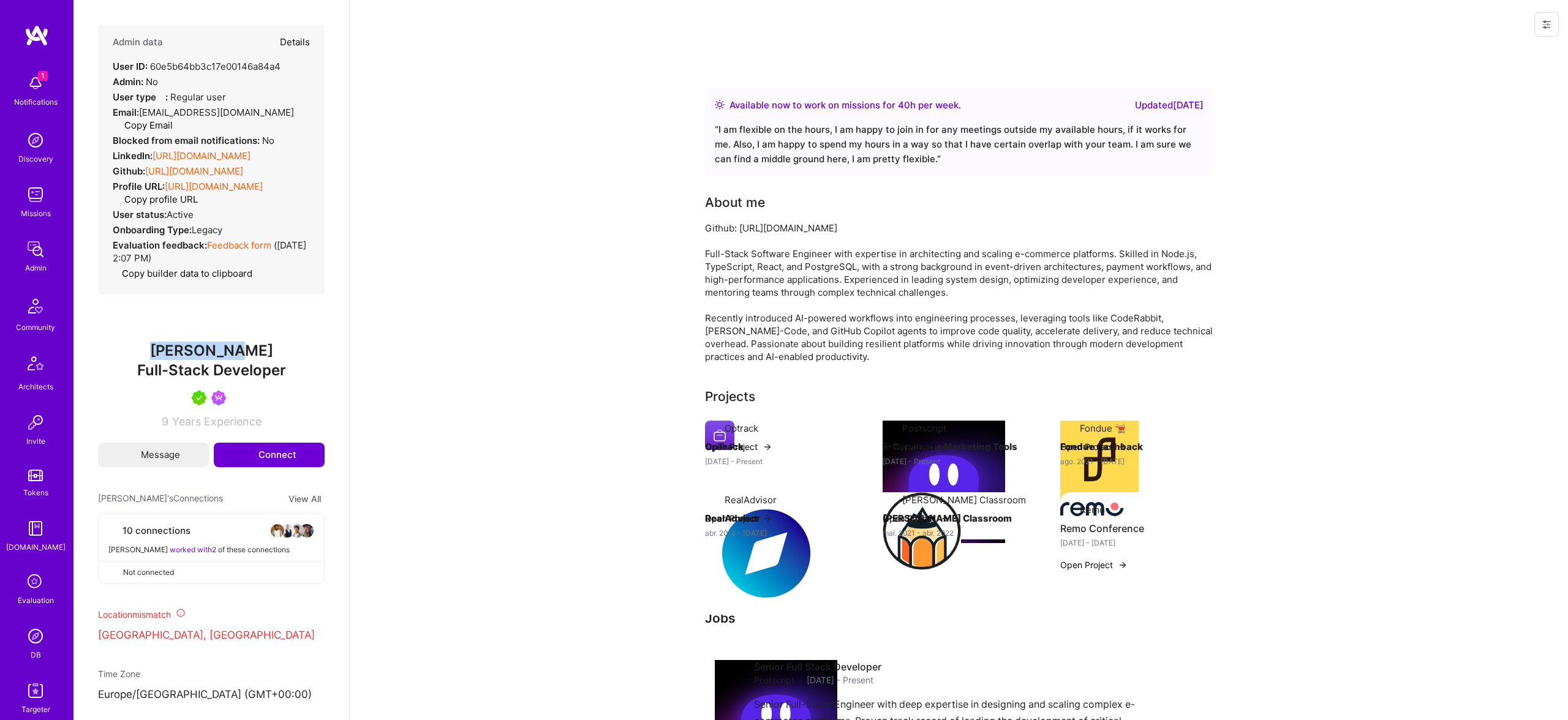
select select "Right Now"
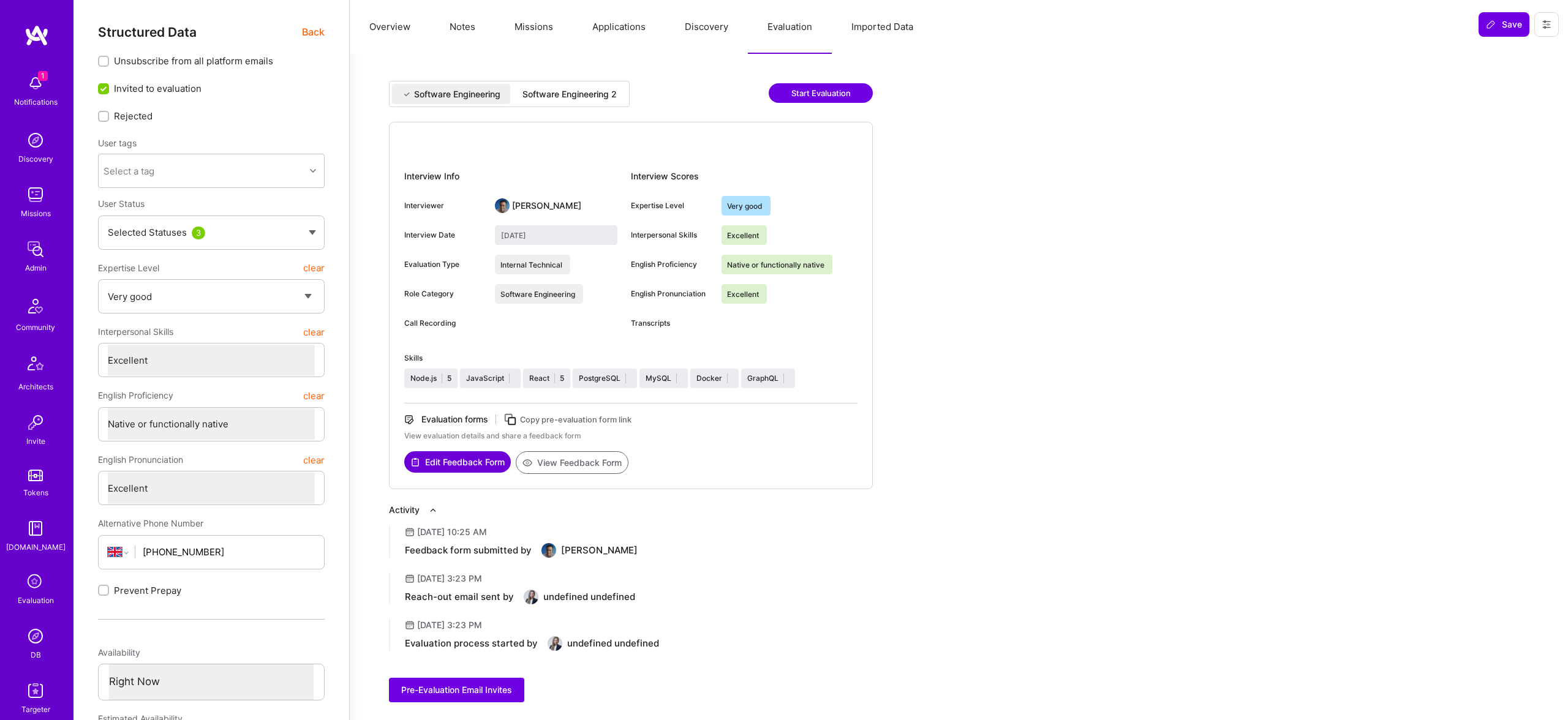
click at [483, 29] on button "Notes" at bounding box center [462, 27] width 65 height 54
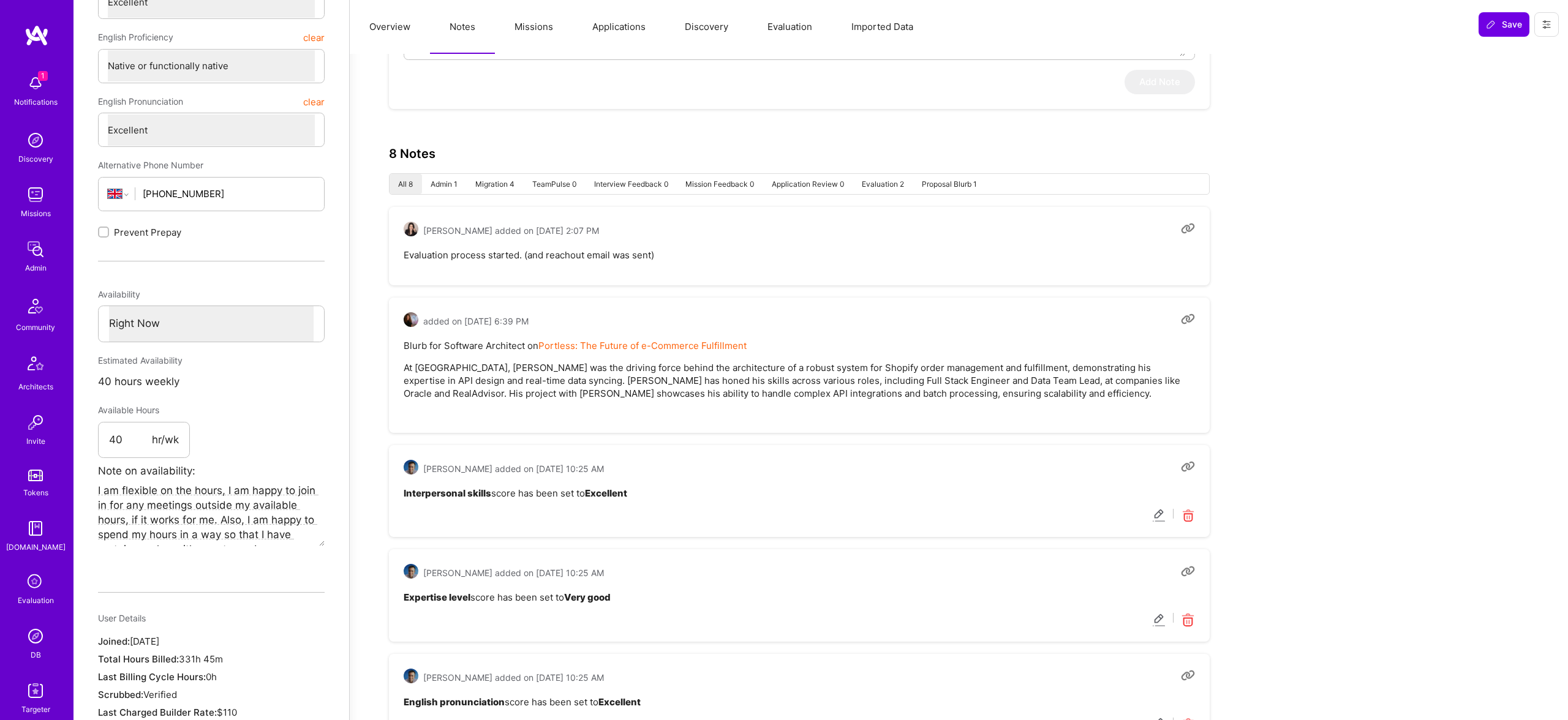
scroll to position [724, 0]
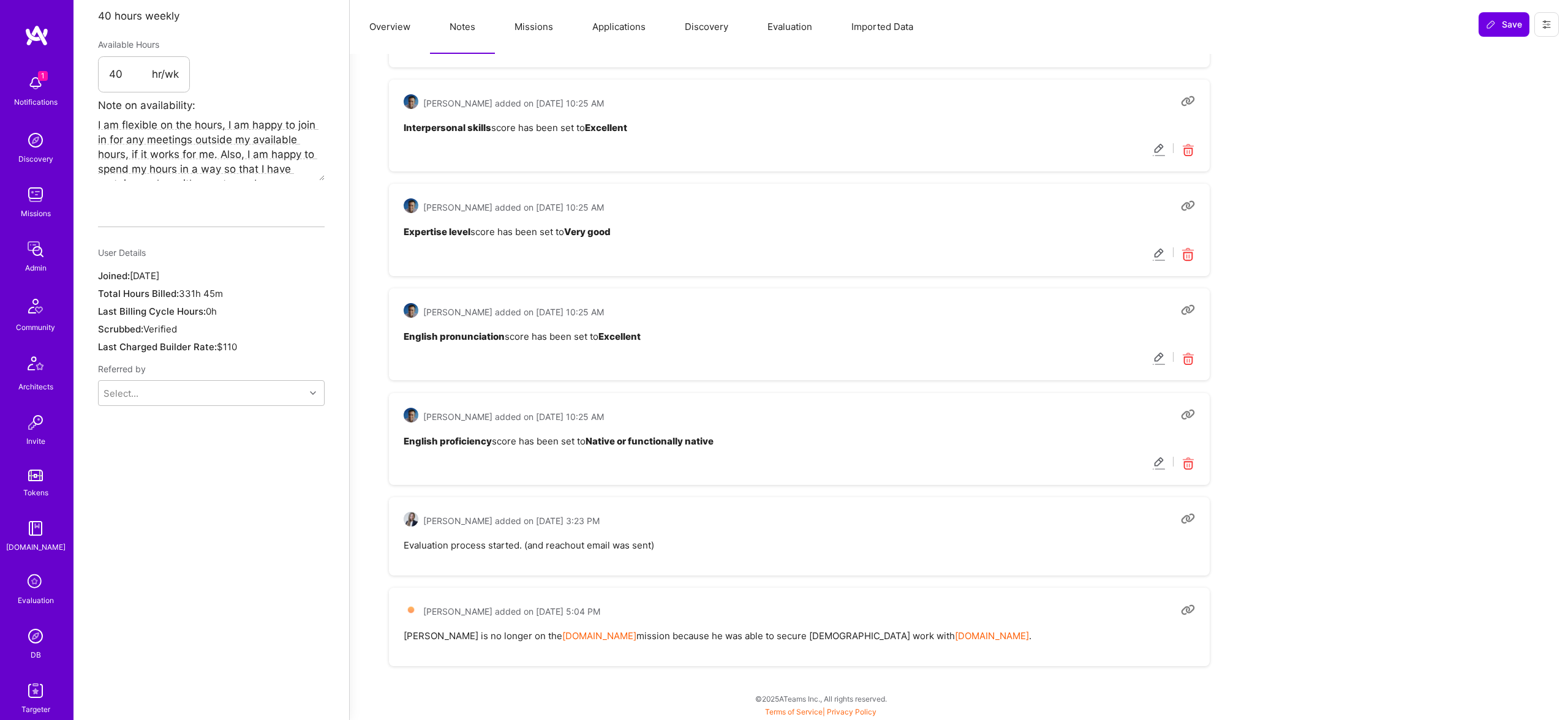
click at [955, 636] on link "Refund.co" at bounding box center [992, 635] width 74 height 12
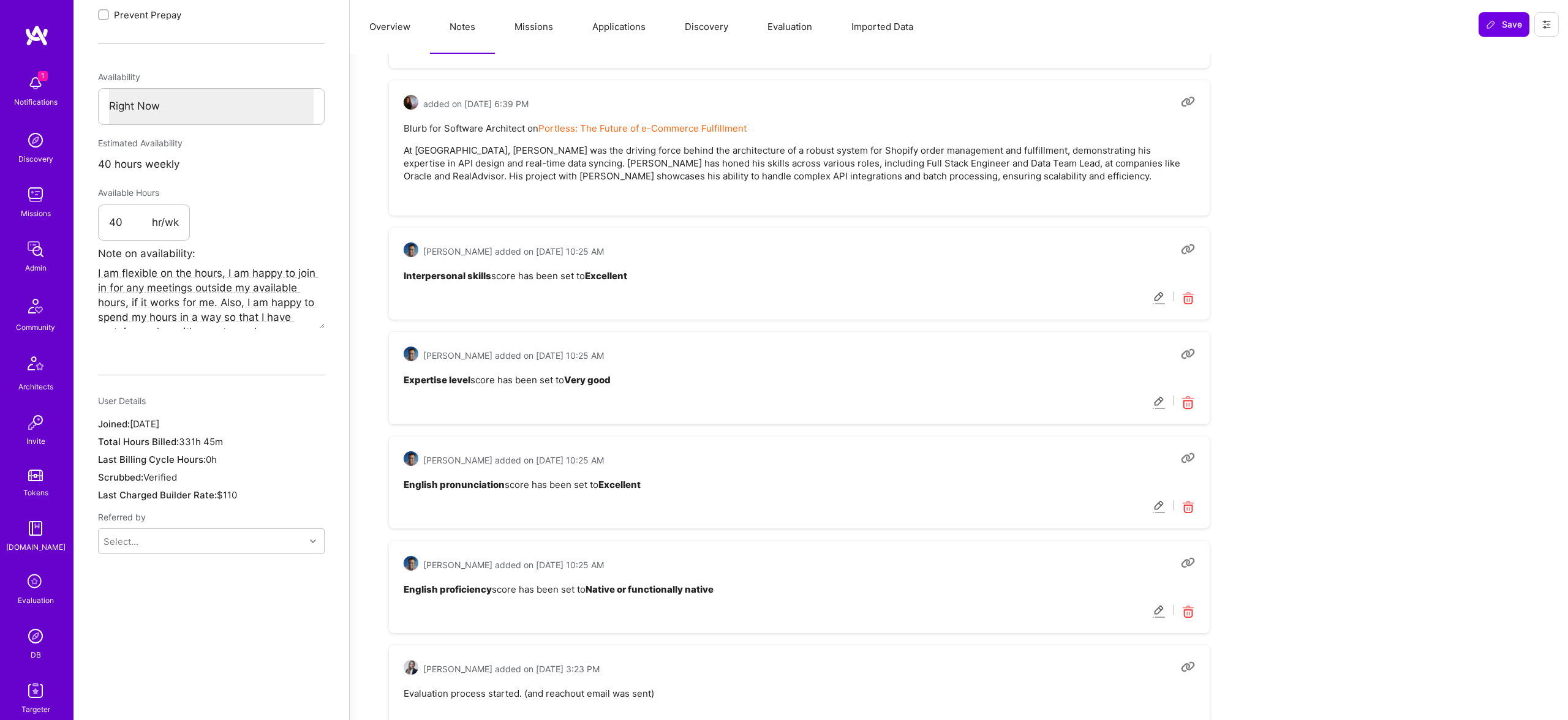
scroll to position [93, 0]
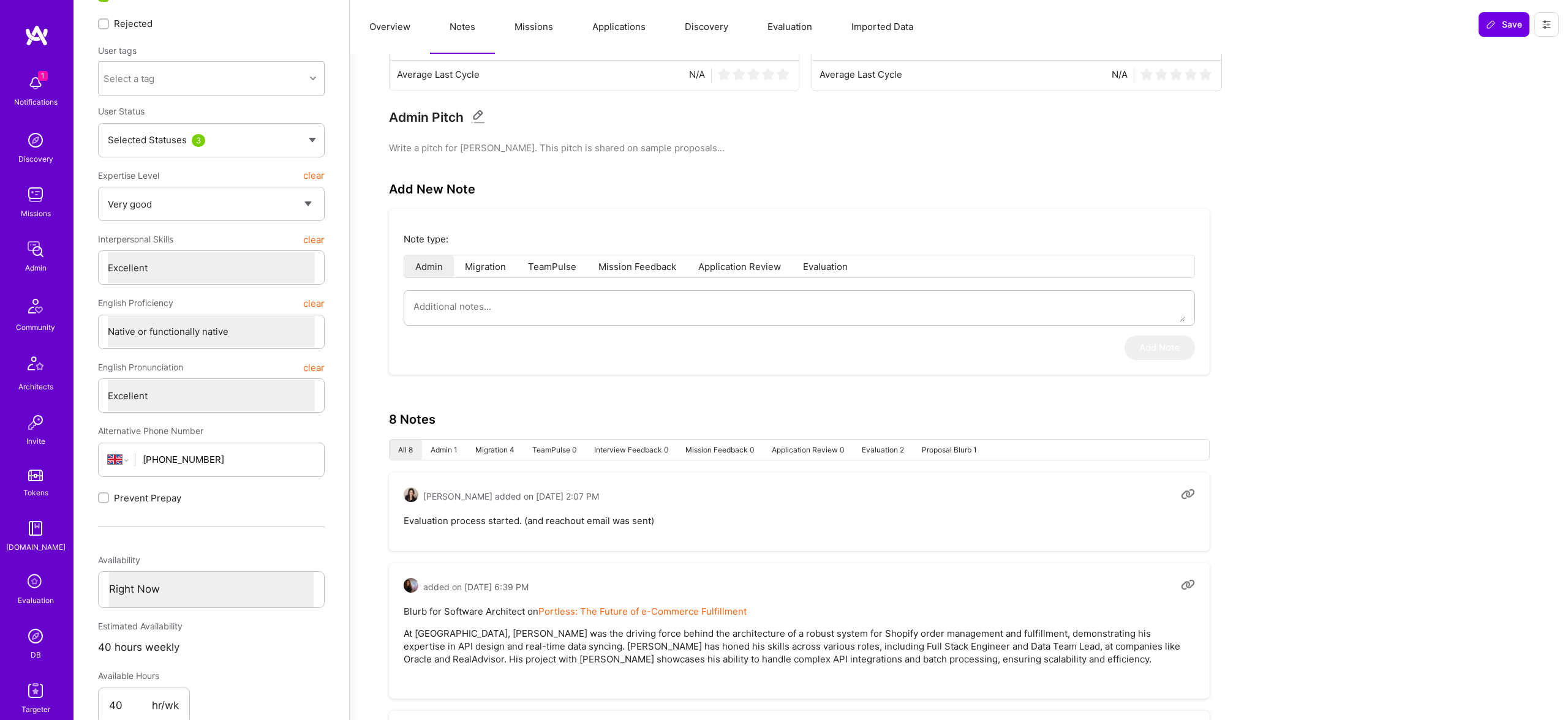
click at [539, 29] on button "Missions" at bounding box center [534, 27] width 78 height 54
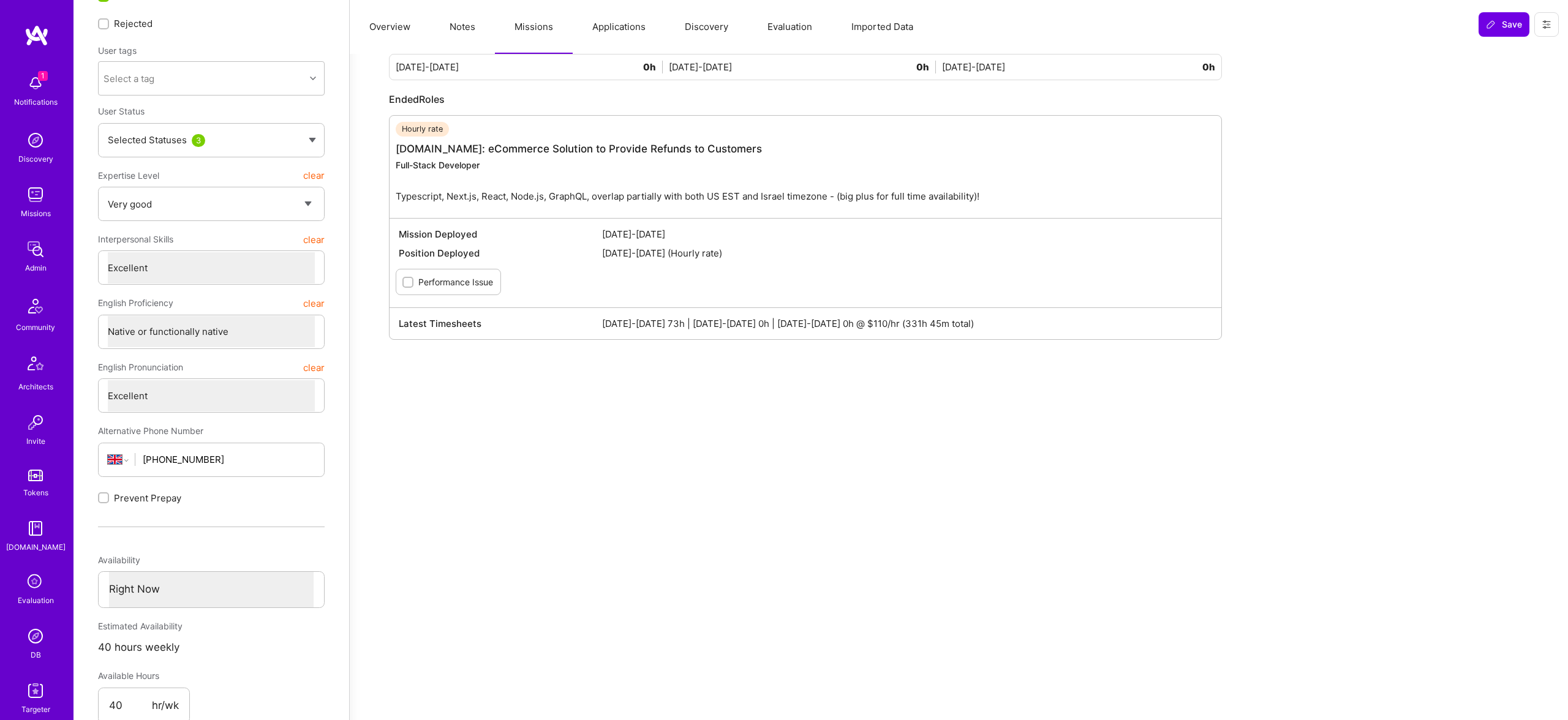
click at [478, 33] on button "Notes" at bounding box center [462, 27] width 65 height 54
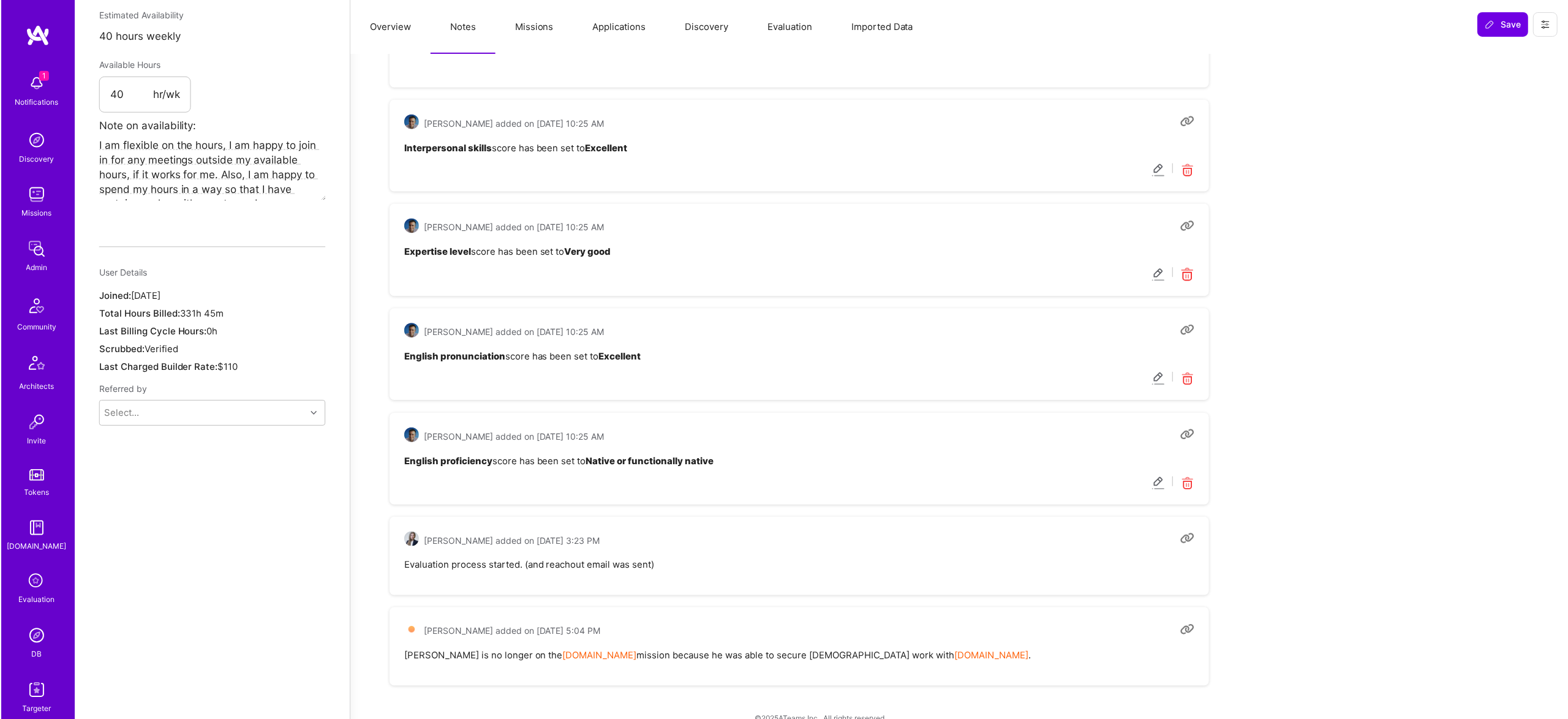
scroll to position [724, 0]
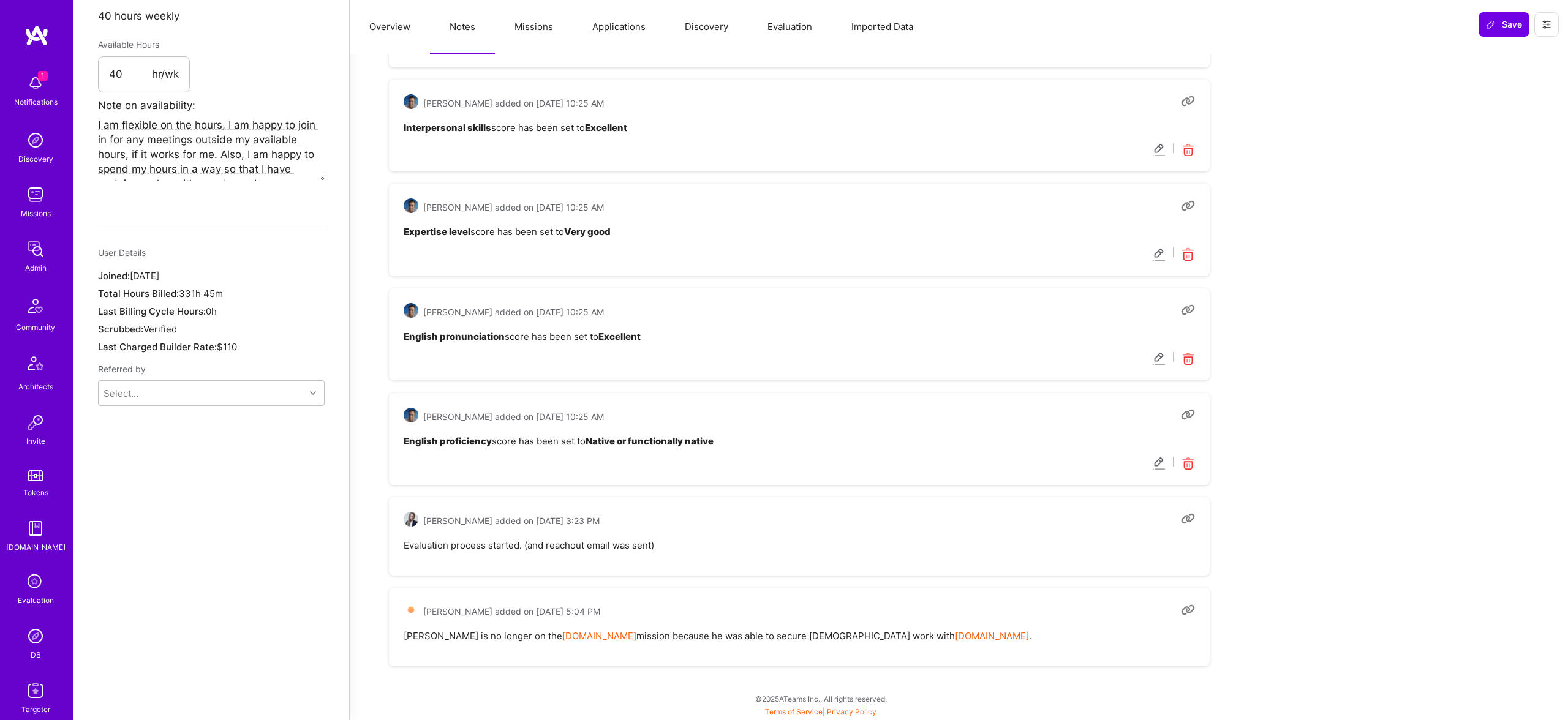
type textarea "x"
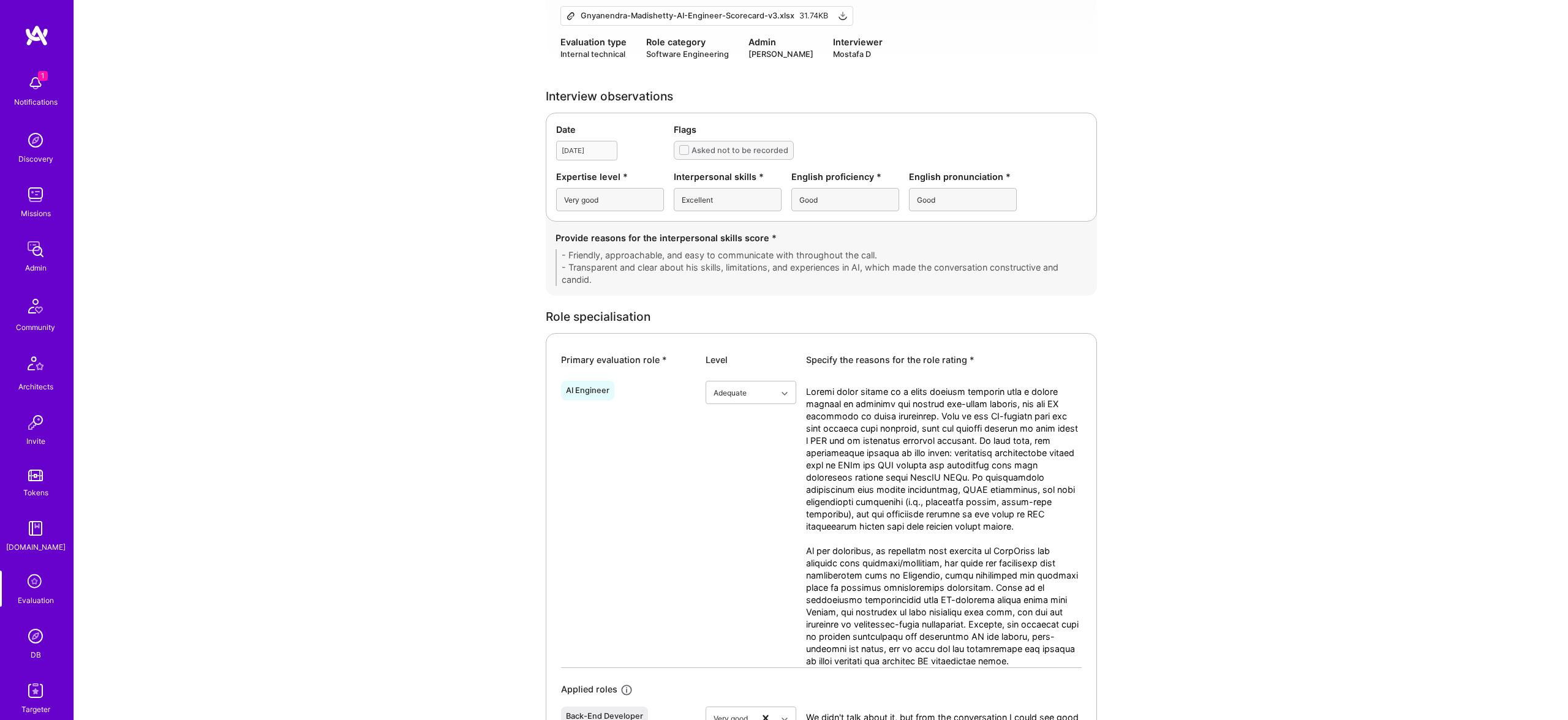
scroll to position [312, 0]
